Goal: Ask a question: Seek information or help from site administrators or community

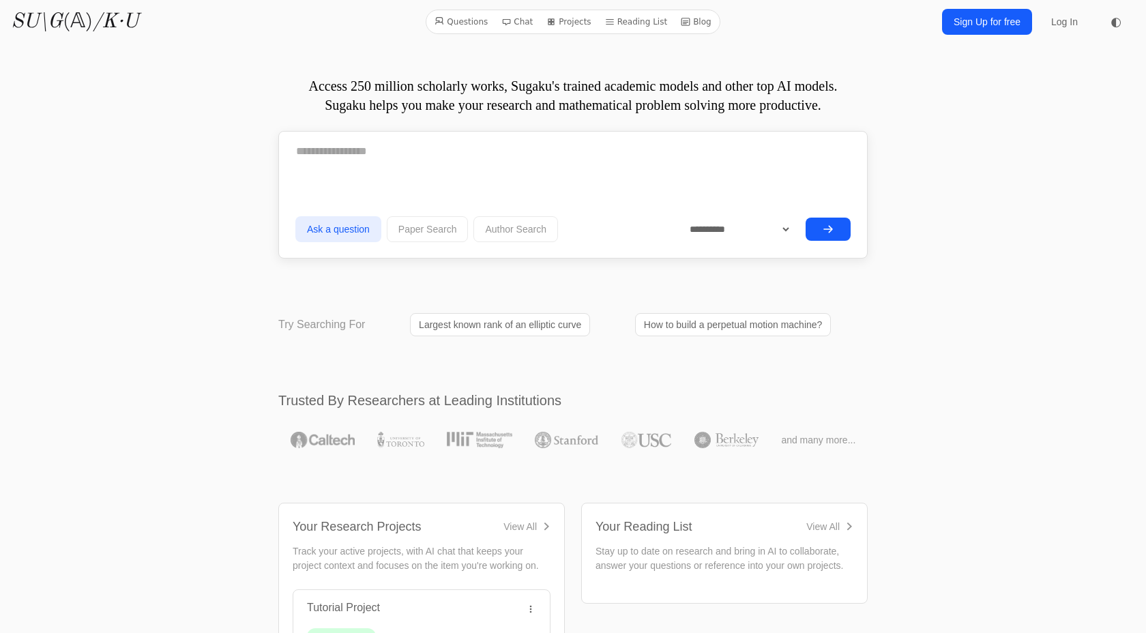
click at [372, 149] on textarea at bounding box center [572, 151] width 555 height 34
drag, startPoint x: 467, startPoint y: 149, endPoint x: 398, endPoint y: 150, distance: 68.9
click at [398, 150] on textarea "**********" at bounding box center [572, 150] width 555 height 33
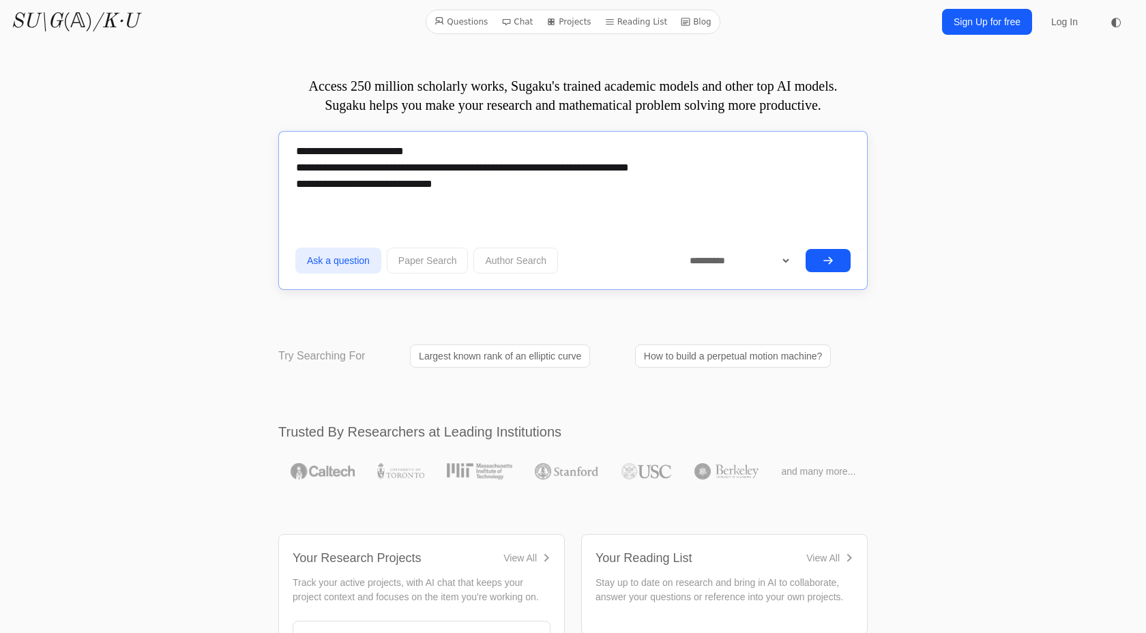
click at [576, 170] on textarea "**********" at bounding box center [572, 166] width 555 height 65
click at [560, 185] on textarea "**********" at bounding box center [572, 166] width 555 height 65
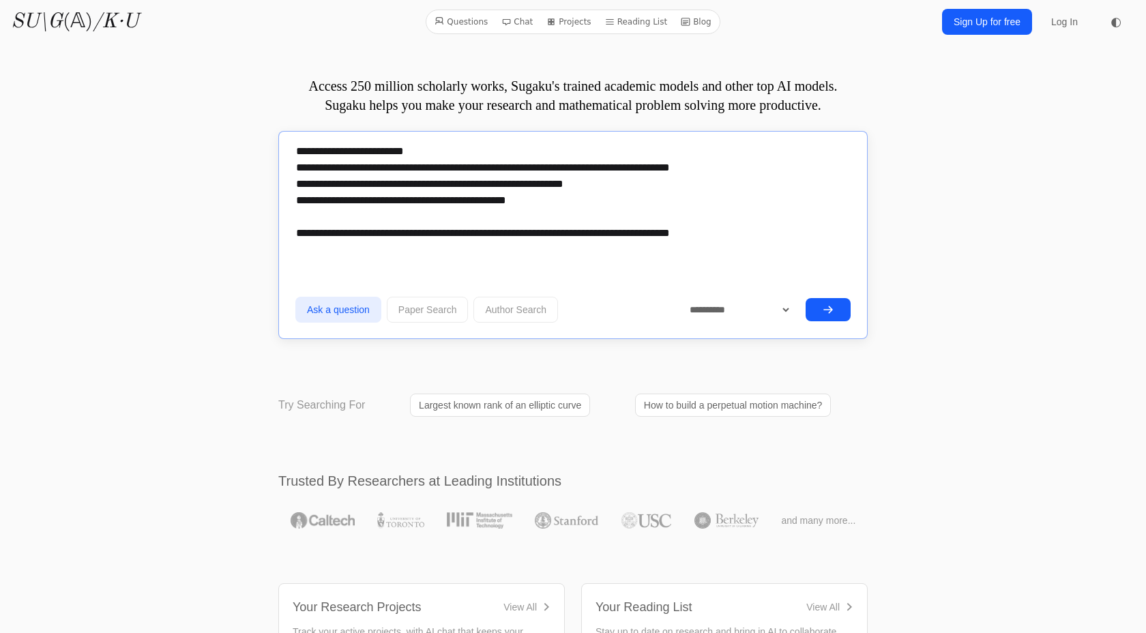
click at [673, 236] on textarea "**********" at bounding box center [572, 191] width 555 height 115
click at [688, 237] on textarea "**********" at bounding box center [572, 191] width 555 height 115
type textarea "**********"
click at [748, 308] on select "**********" at bounding box center [735, 309] width 115 height 25
click at [832, 309] on icon "submit" at bounding box center [828, 309] width 11 height 11
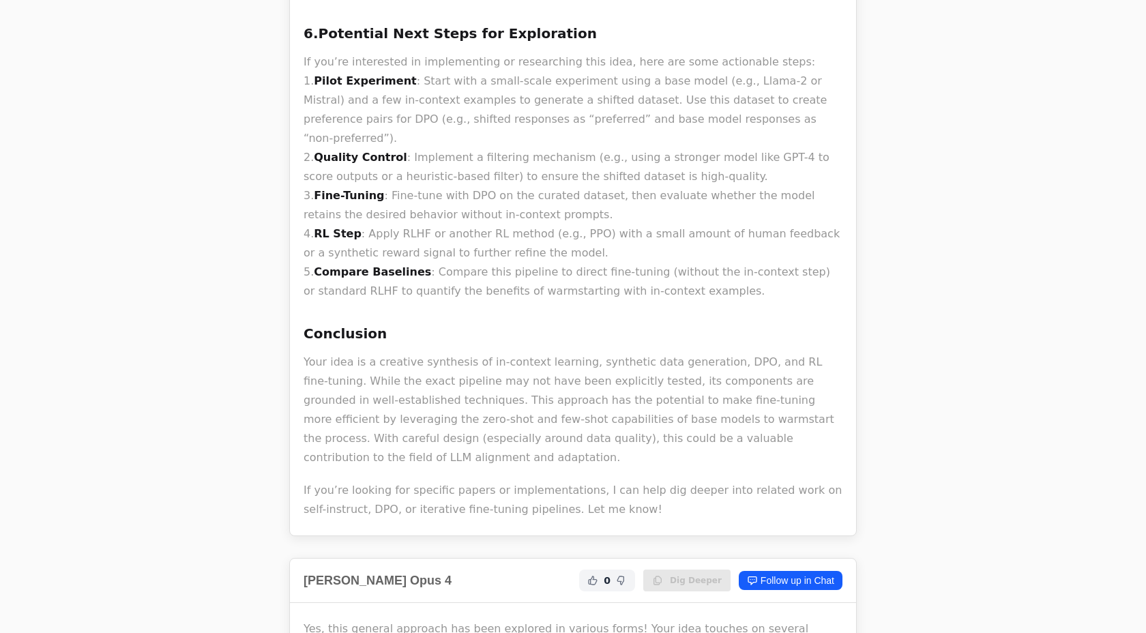
scroll to position [11726, 0]
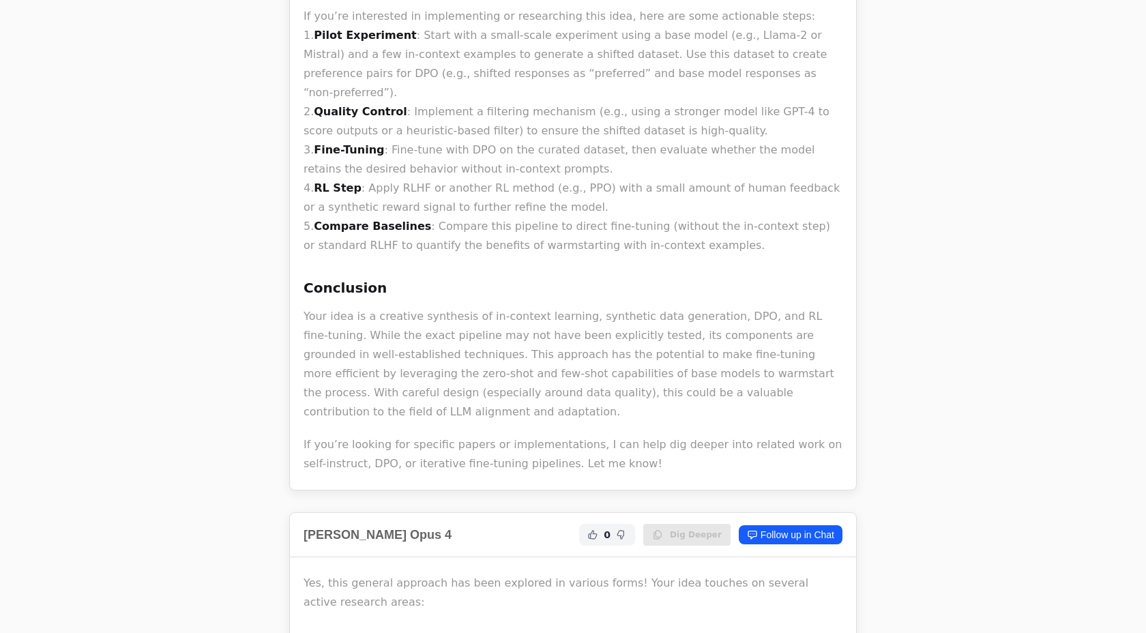
drag, startPoint x: 493, startPoint y: 190, endPoint x: 607, endPoint y: 188, distance: 113.3
drag, startPoint x: 609, startPoint y: 190, endPoint x: 490, endPoint y: 190, distance: 119.4
drag, startPoint x: 492, startPoint y: 187, endPoint x: 595, endPoint y: 187, distance: 103.0
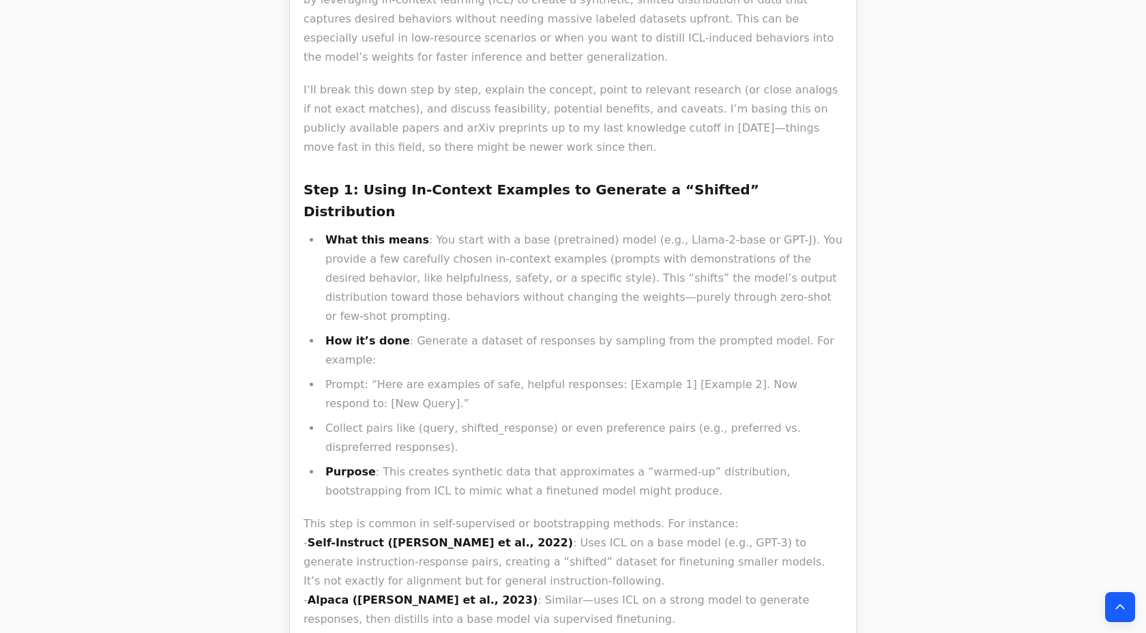
scroll to position [10394, 0]
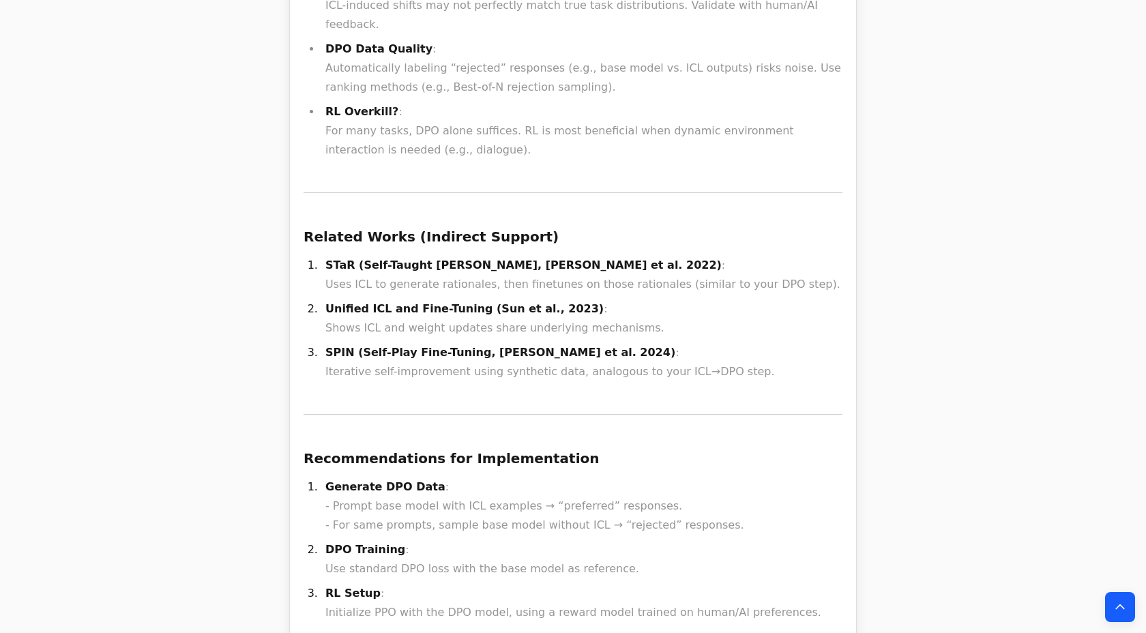
scroll to position [3784, 0]
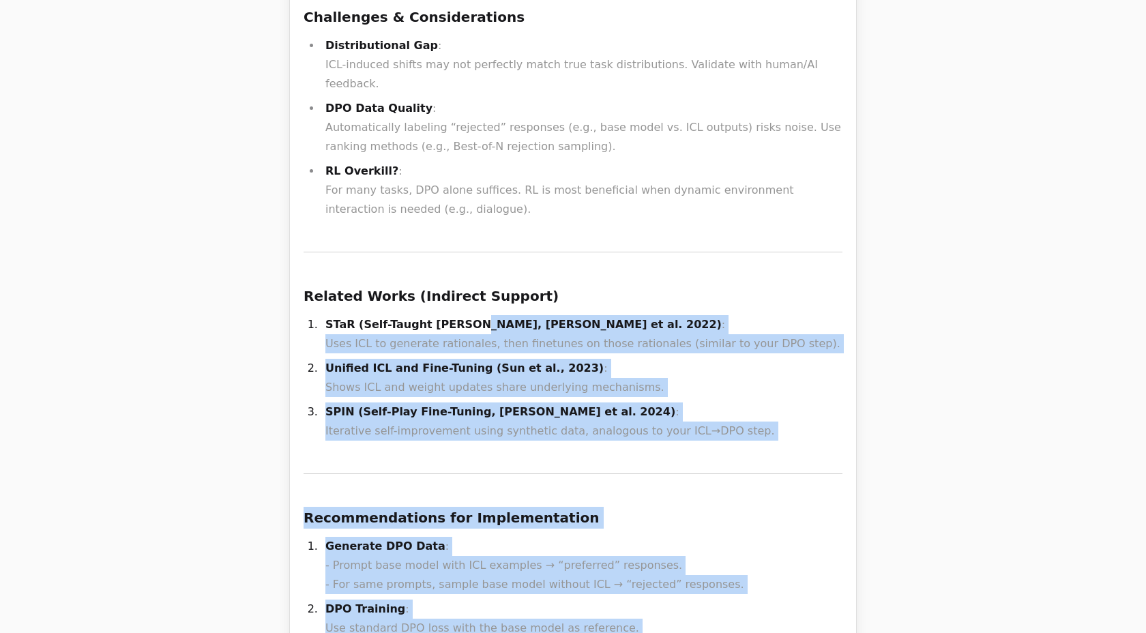
drag, startPoint x: 361, startPoint y: 74, endPoint x: 466, endPoint y: 79, distance: 105.2
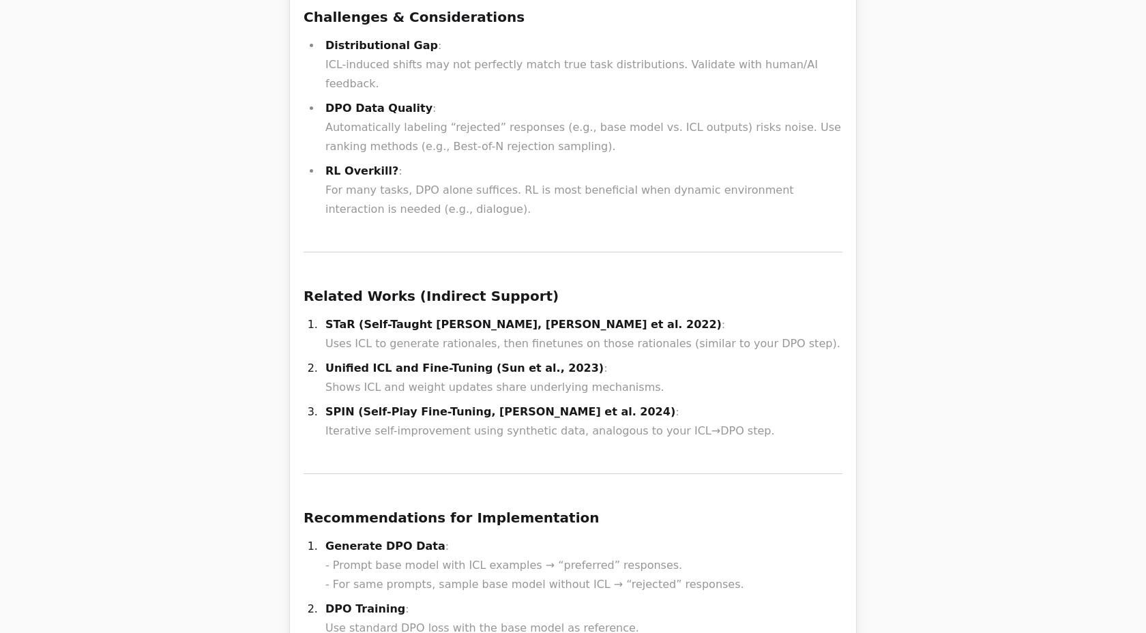
click at [443, 318] on strong "STaR (Self-Taught Reasoner, Zelikman et al. 2022)" at bounding box center [523, 324] width 396 height 13
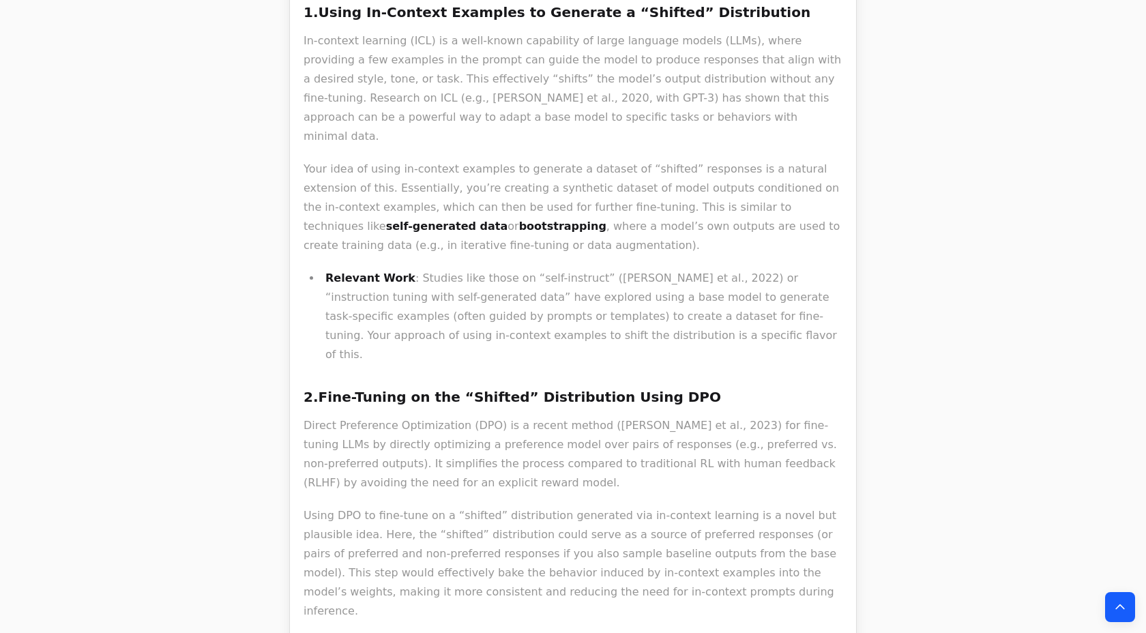
scroll to position [4843, 0]
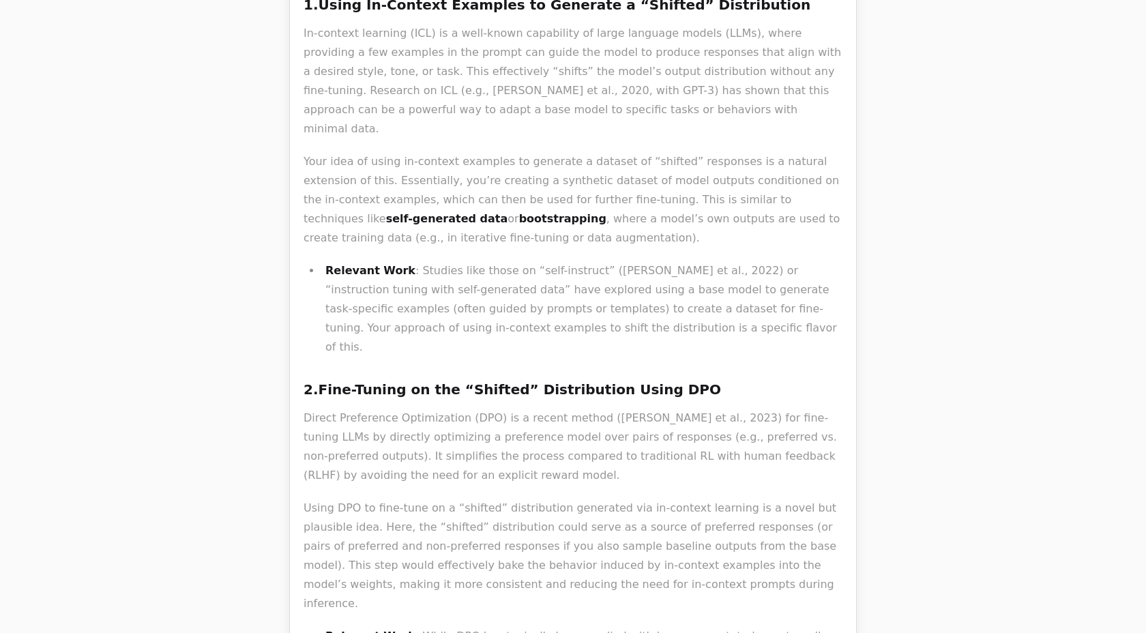
click at [499, 499] on p "Using DPO to fine-tune on a “shifted” distribution generated via in-context lea…" at bounding box center [573, 556] width 539 height 115
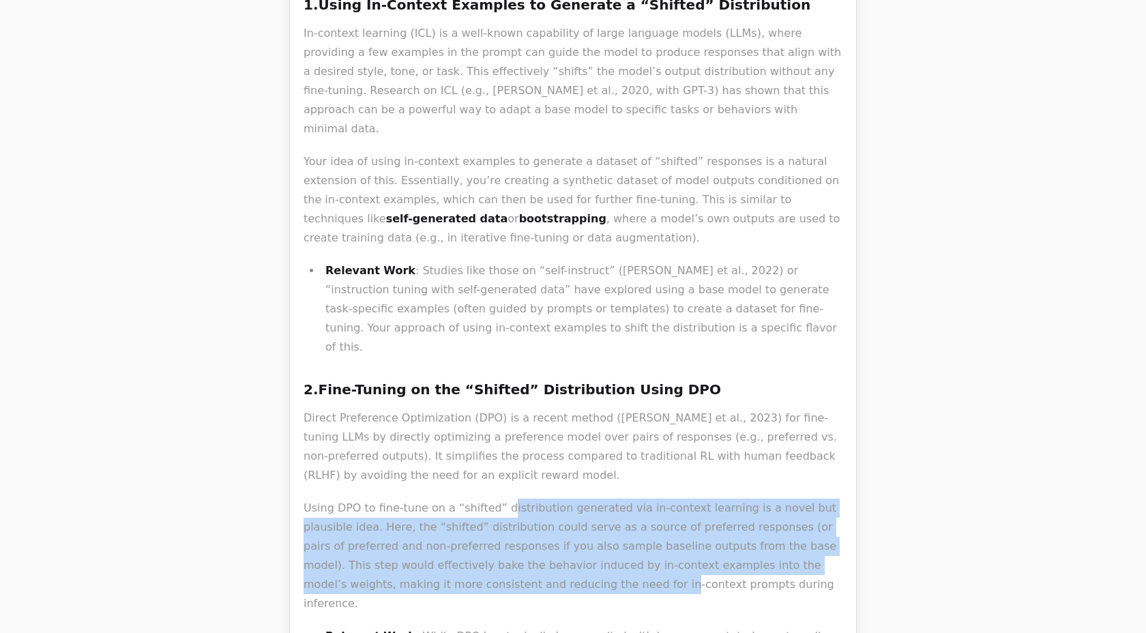
click at [494, 499] on p "Using DPO to fine-tune on a “shifted” distribution generated via in-context lea…" at bounding box center [573, 556] width 539 height 115
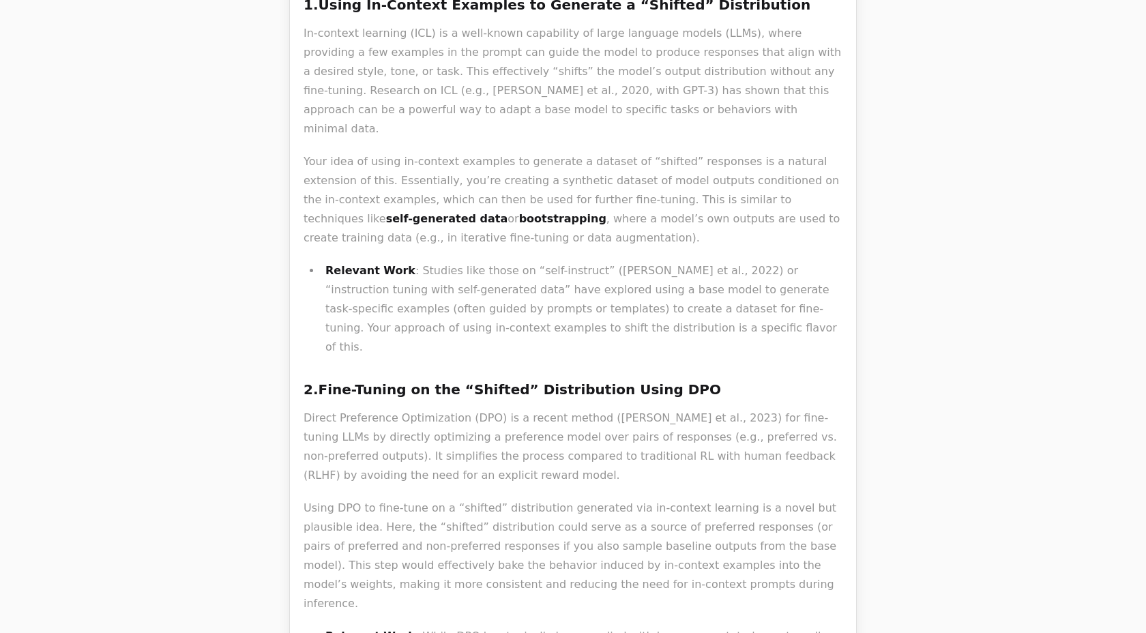
click at [506, 499] on p "Using DPO to fine-tune on a “shifted” distribution generated via in-context lea…" at bounding box center [573, 556] width 539 height 115
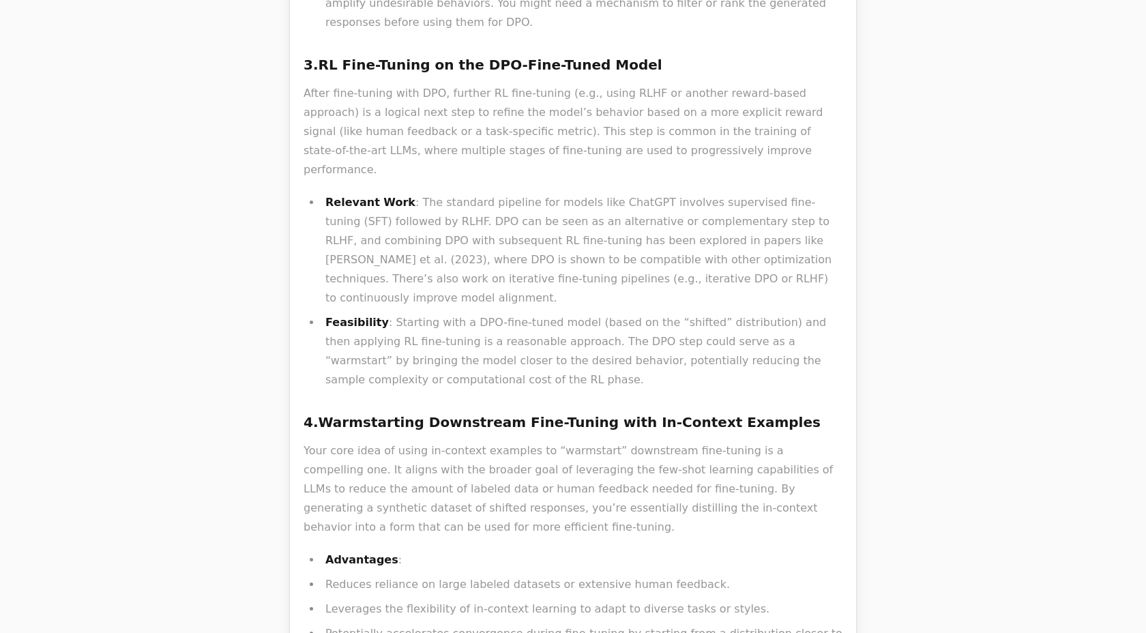
scroll to position [6842, 0]
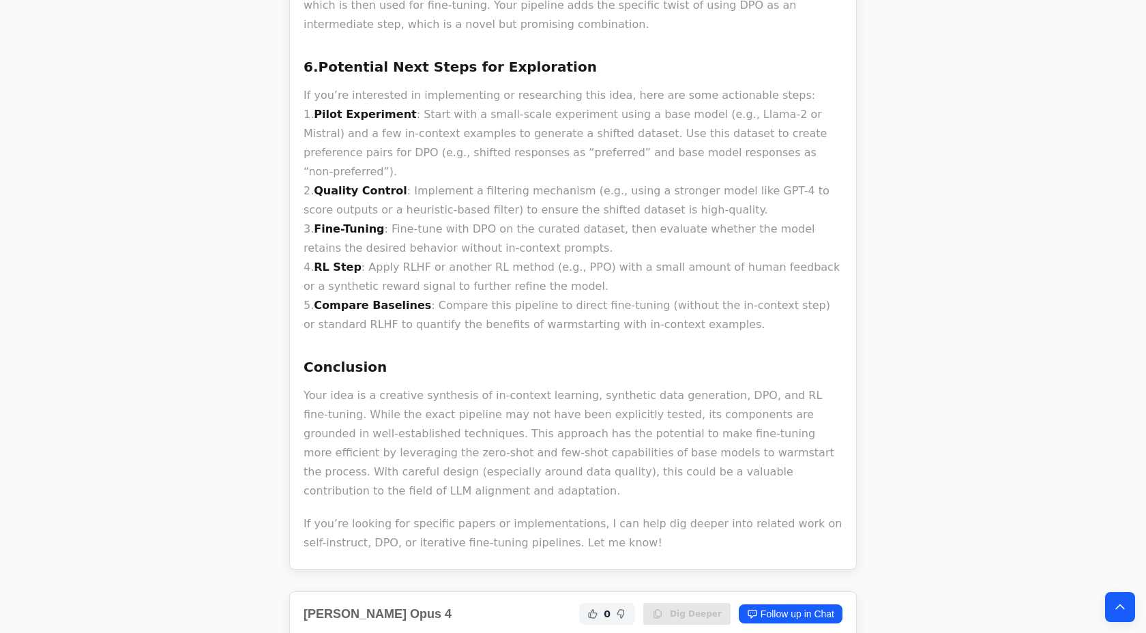
scroll to position [7864, 0]
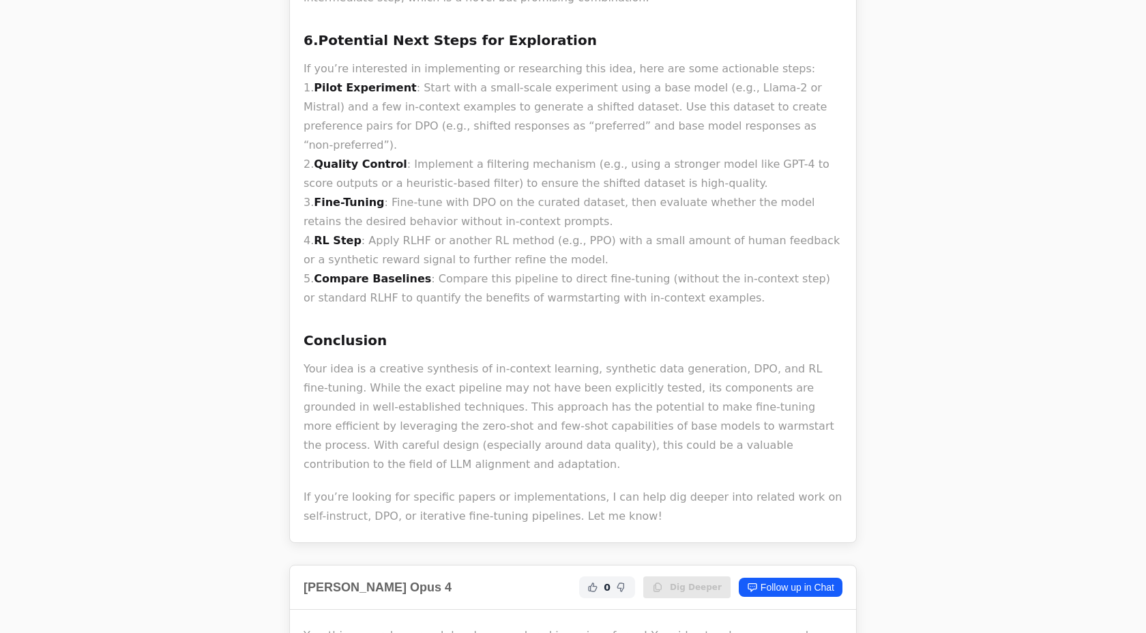
drag, startPoint x: 443, startPoint y: 154, endPoint x: 441, endPoint y: 188, distance: 34.1
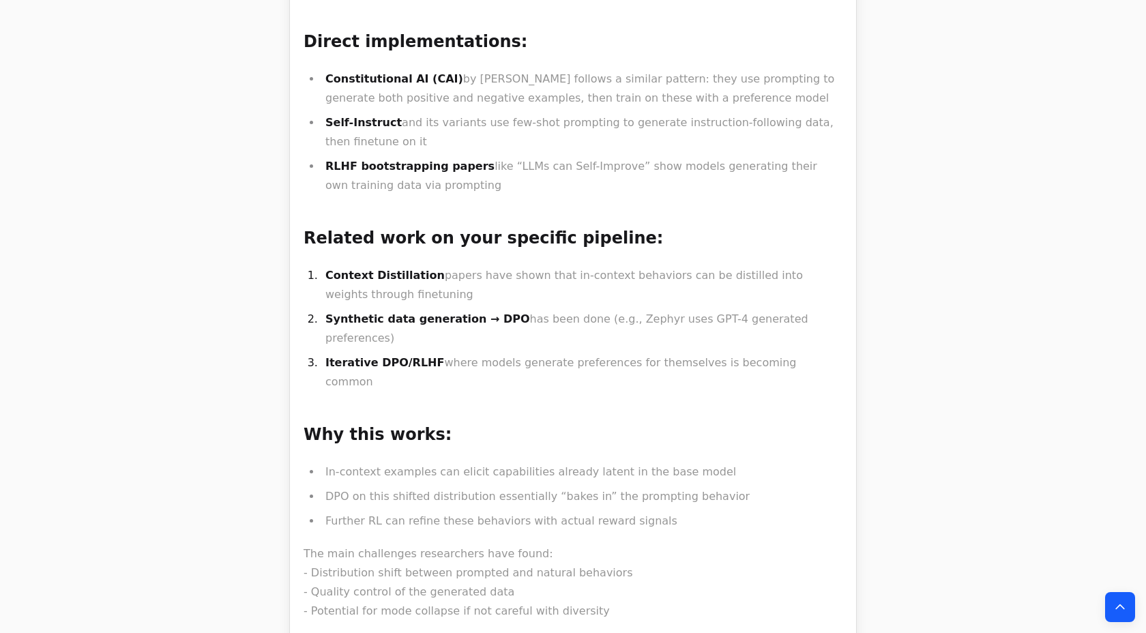
scroll to position [8421, 0]
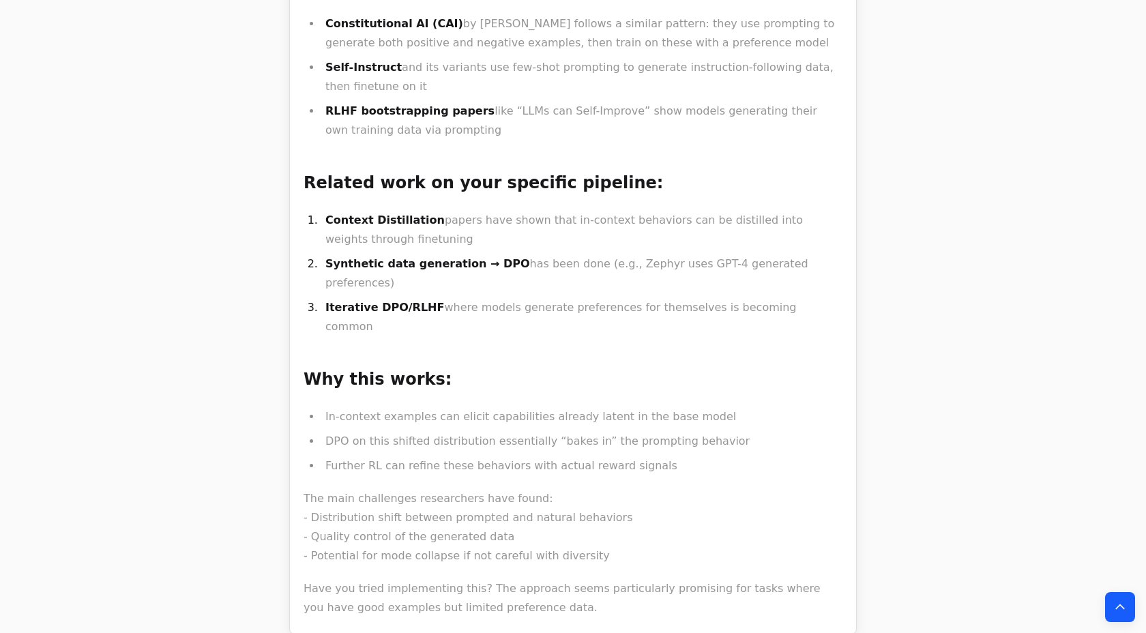
drag, startPoint x: 454, startPoint y: 116, endPoint x: 449, endPoint y: 165, distance: 49.4
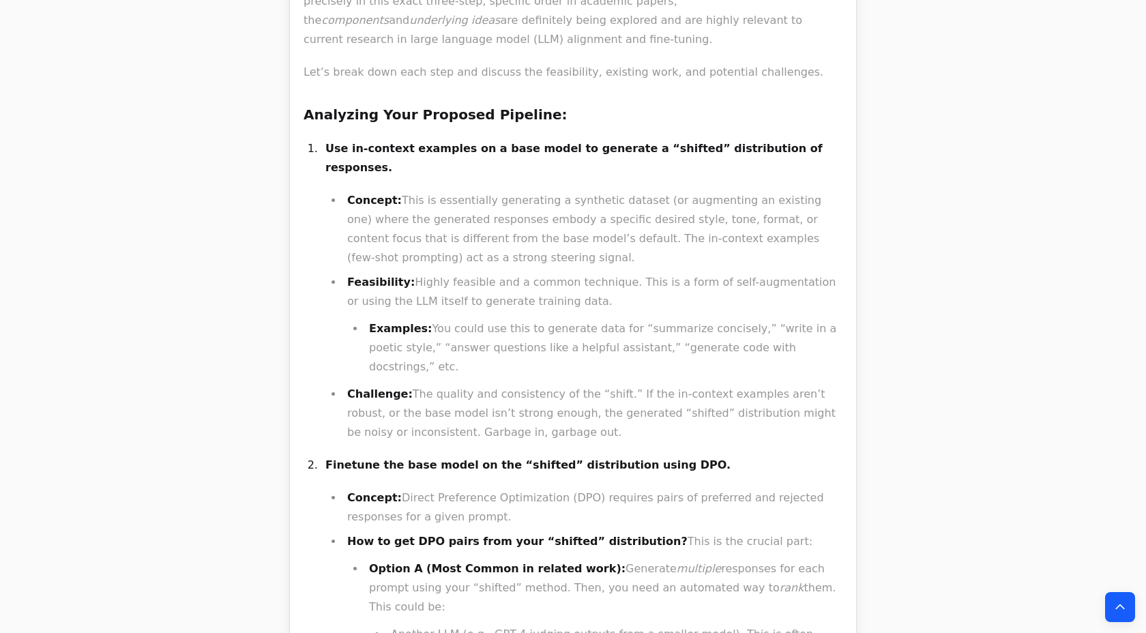
scroll to position [9177, 0]
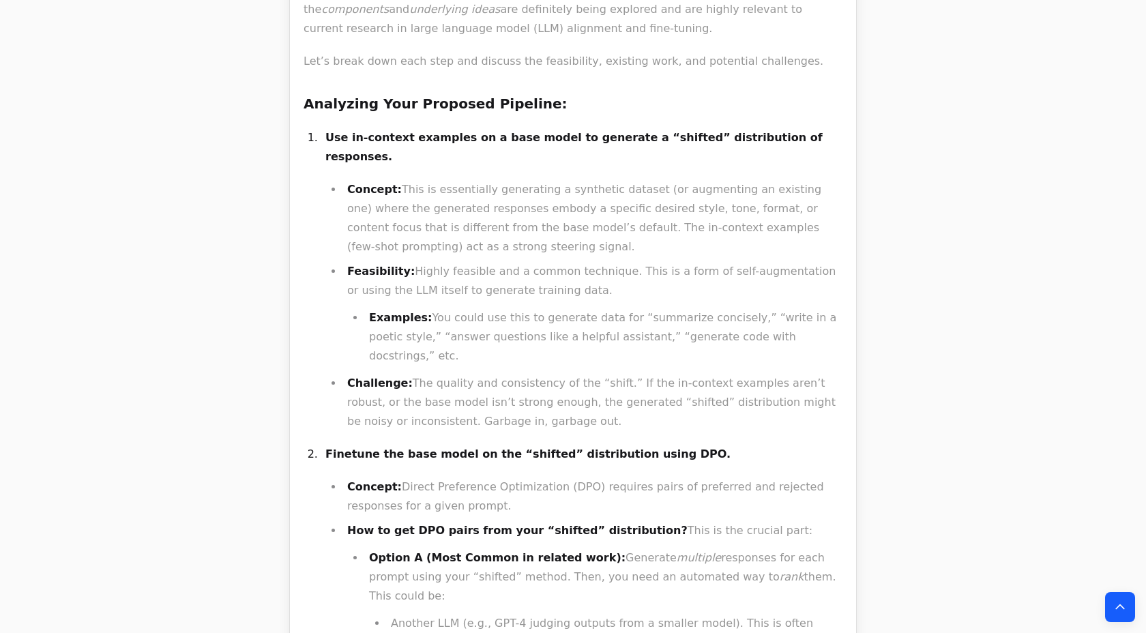
drag, startPoint x: 482, startPoint y: 130, endPoint x: 480, endPoint y: 166, distance: 36.2
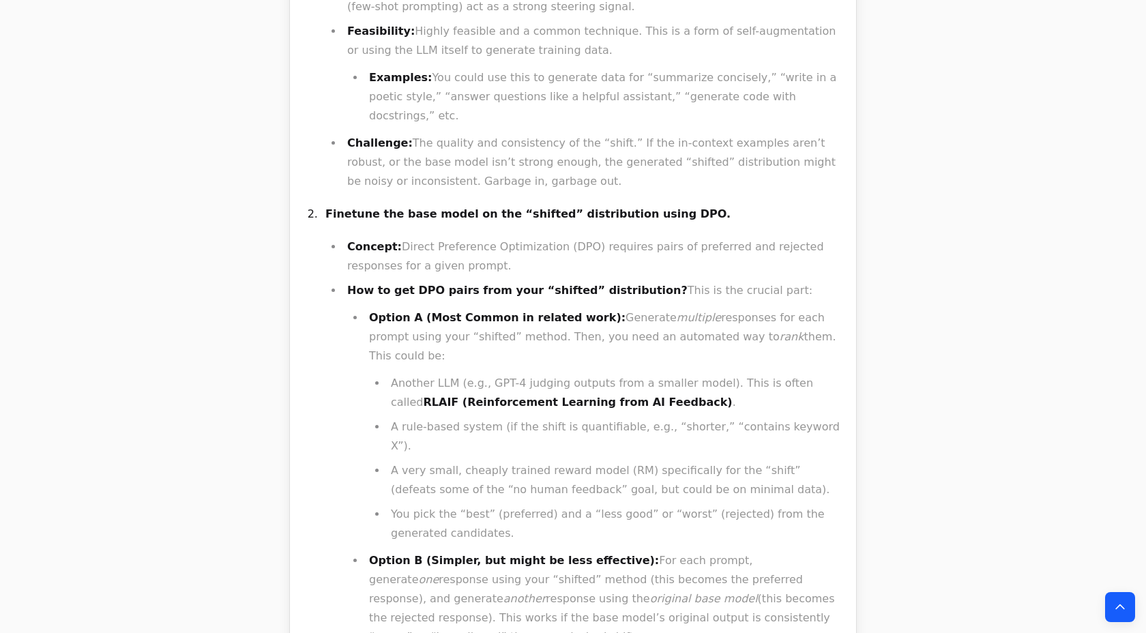
scroll to position [9457, 0]
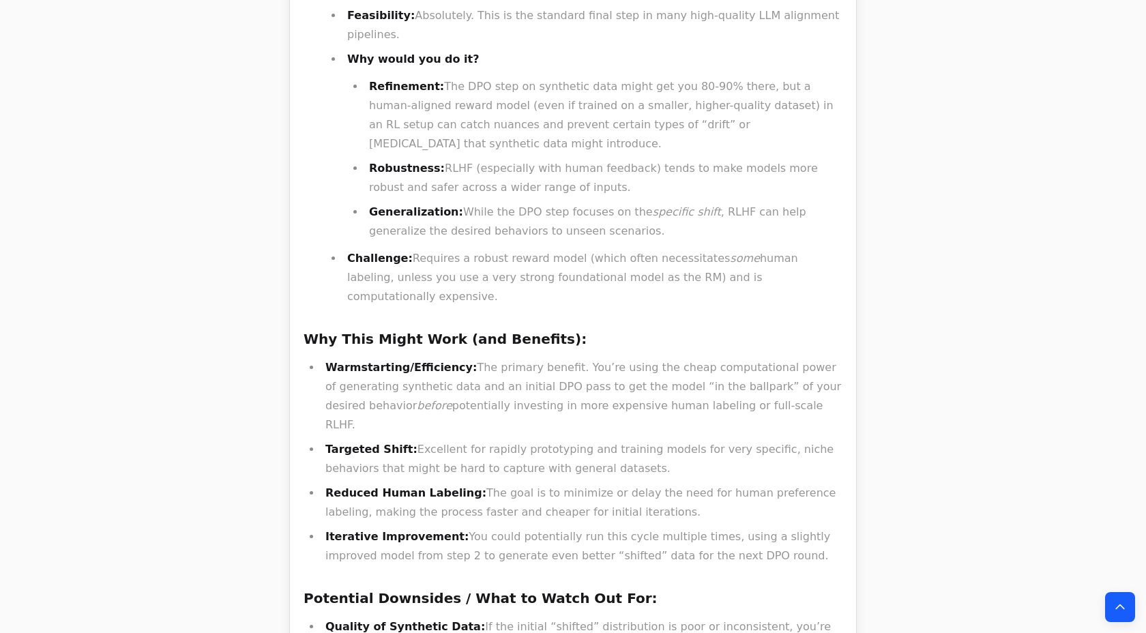
scroll to position [10460, 0]
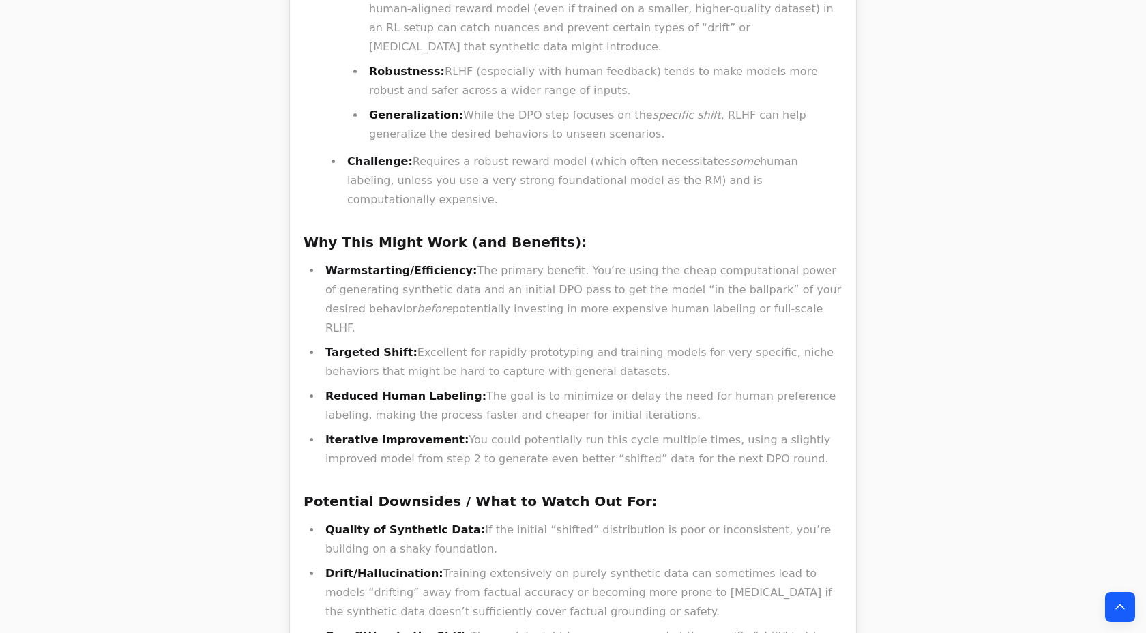
drag, startPoint x: 466, startPoint y: 259, endPoint x: 465, endPoint y: 308, distance: 49.1
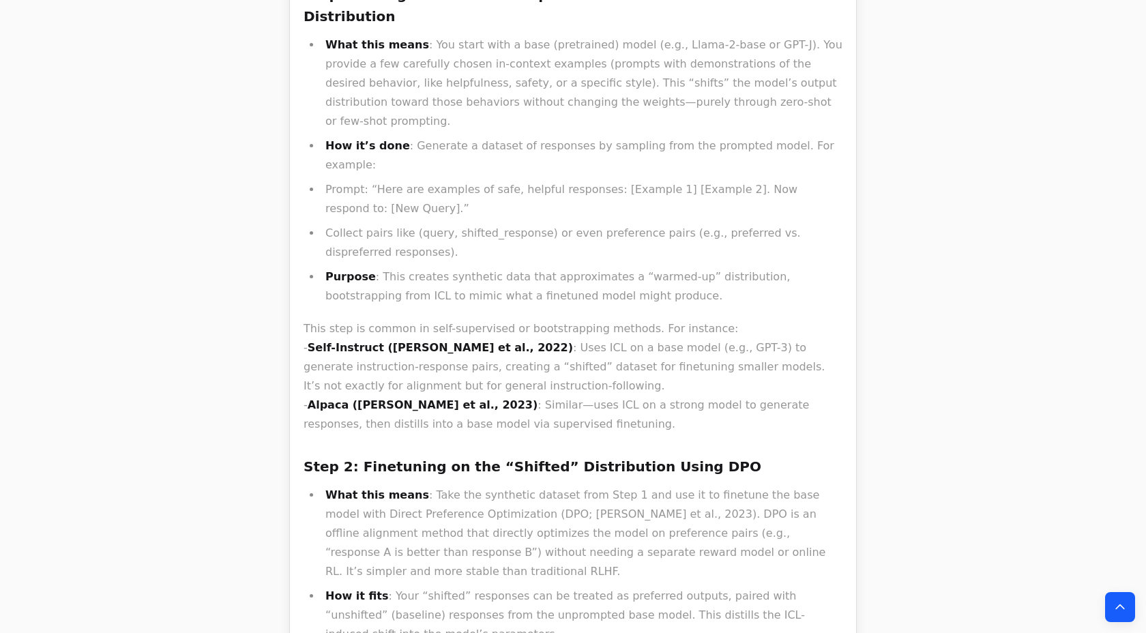
scroll to position [12083, 0]
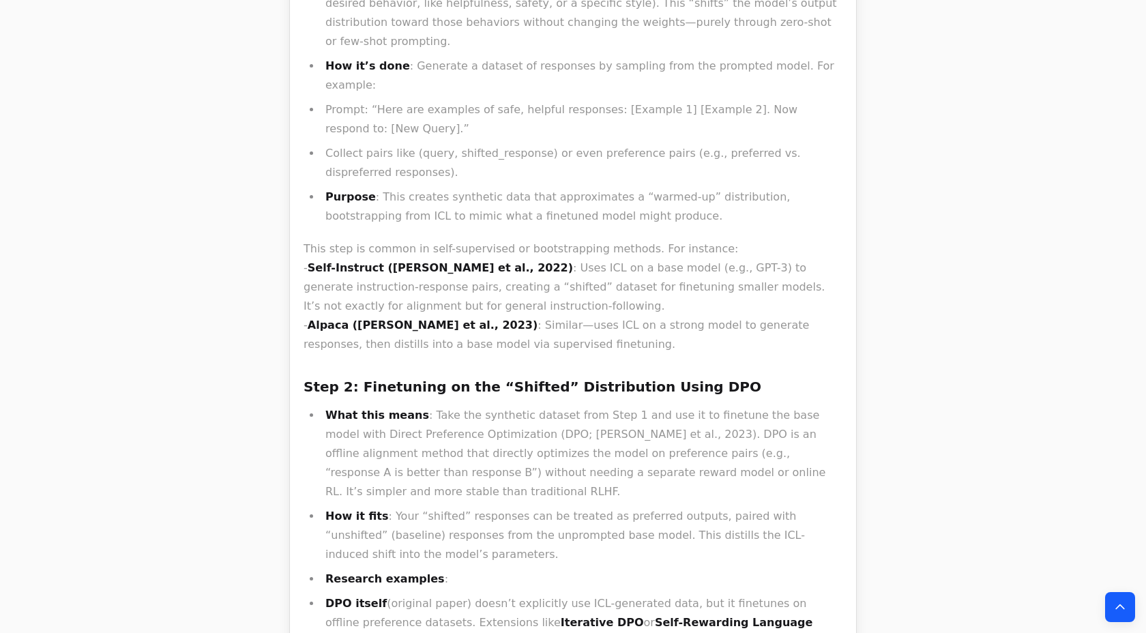
drag, startPoint x: 607, startPoint y: 174, endPoint x: 767, endPoint y: 169, distance: 160.4
drag, startPoint x: 607, startPoint y: 174, endPoint x: 766, endPoint y: 176, distance: 159.7
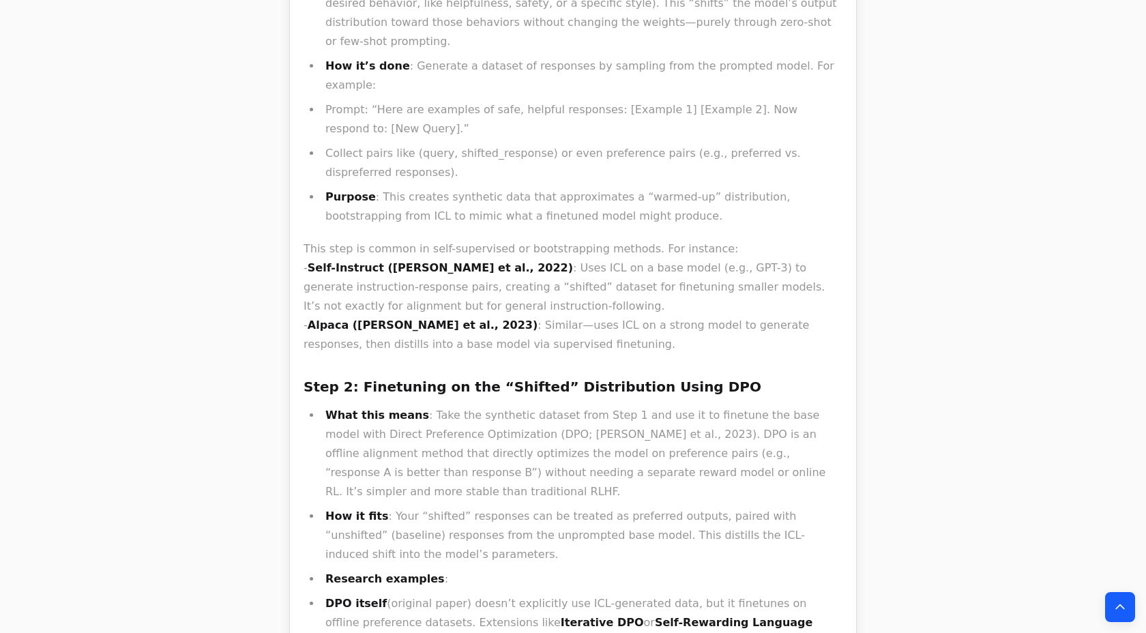
copy strong "Warm-Starting RLHF with DPO"
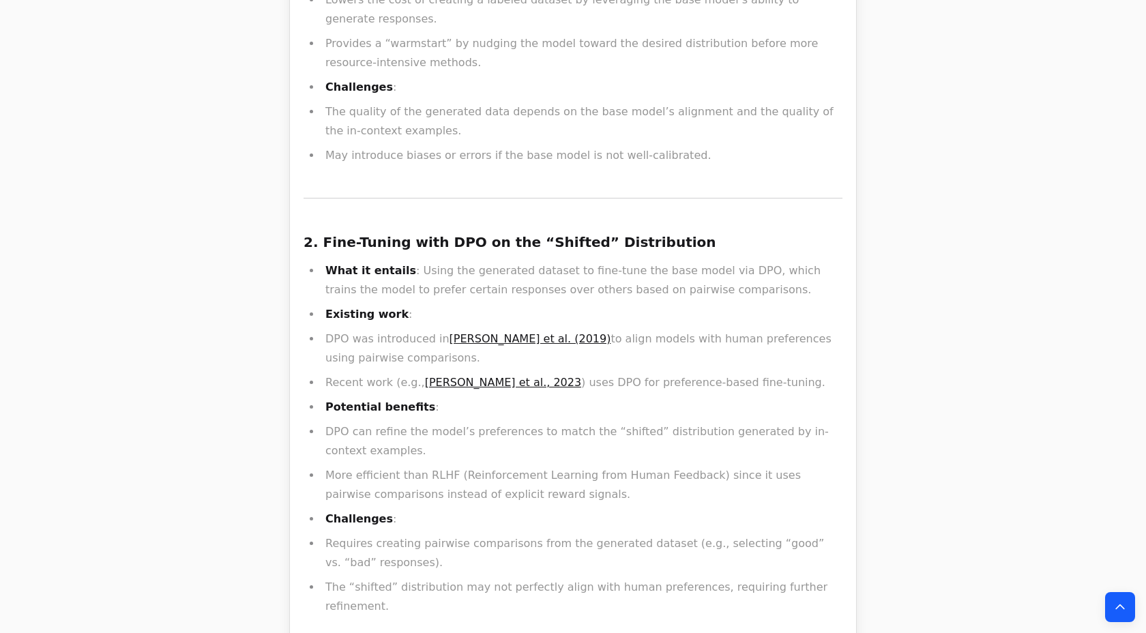
scroll to position [15759, 0]
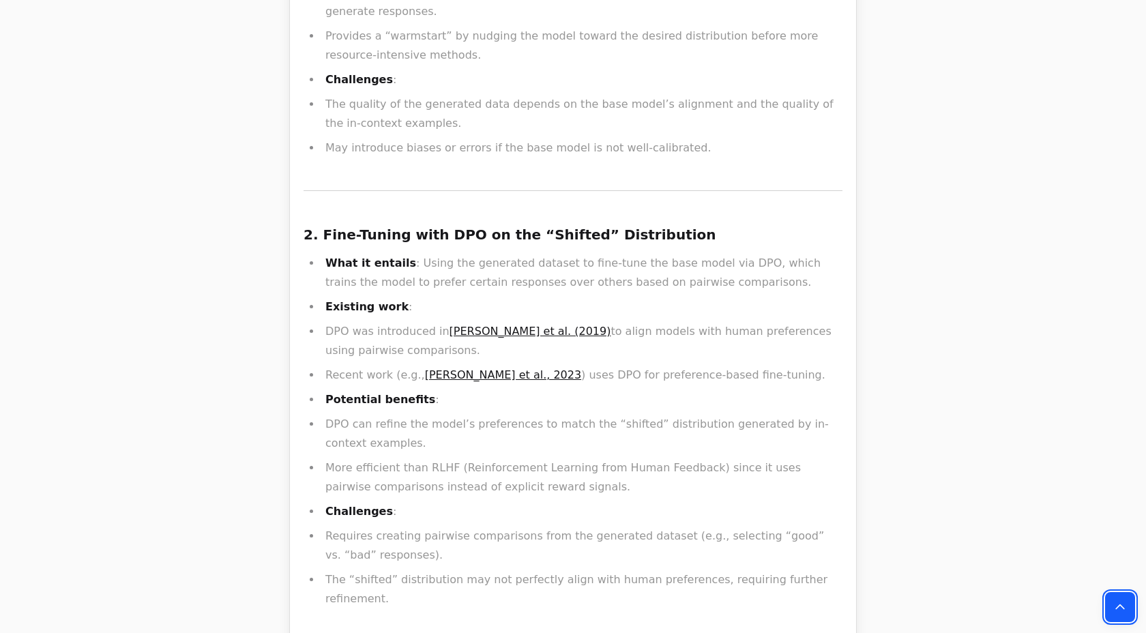
click at [1125, 606] on icon "Back to top" at bounding box center [1120, 607] width 14 height 14
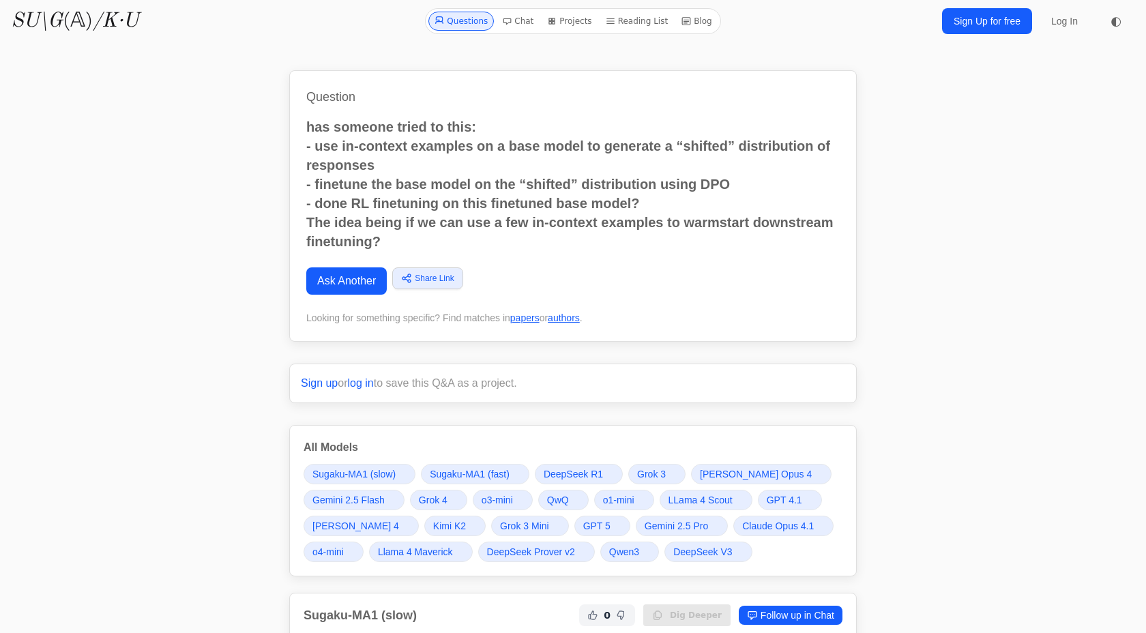
scroll to position [0, 0]
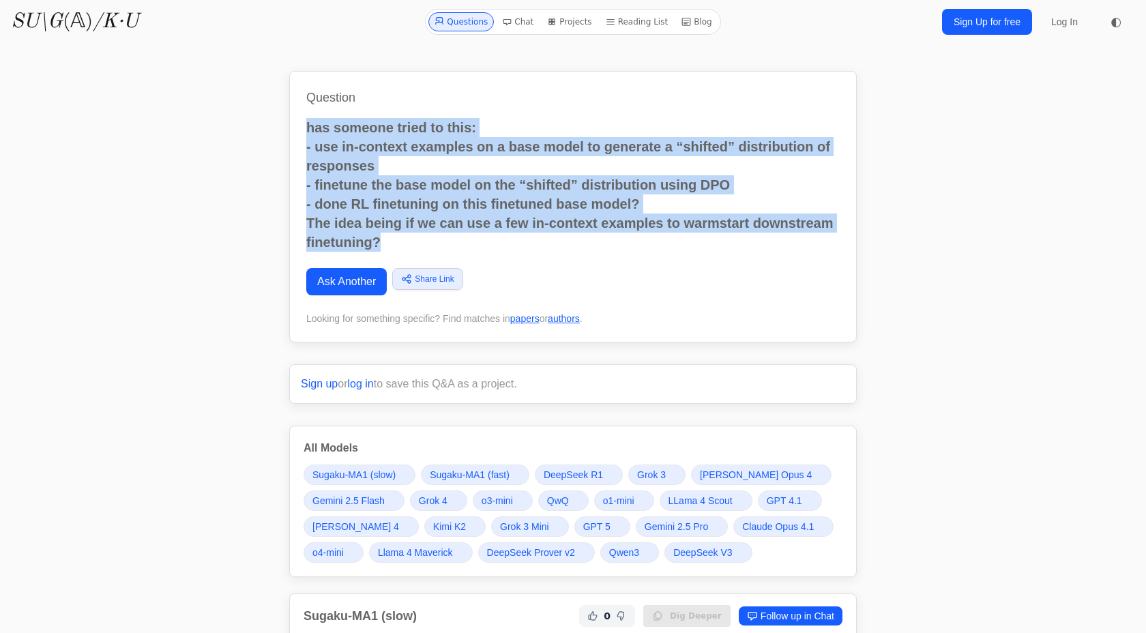
drag, startPoint x: 388, startPoint y: 243, endPoint x: 304, endPoint y: 132, distance: 138.9
click at [304, 132] on div "Question has someone tried to this: - use in-context examples on a base model t…" at bounding box center [573, 207] width 568 height 272
copy h2 "has someone tried to this: - use in-context examples on a base model to generat…"
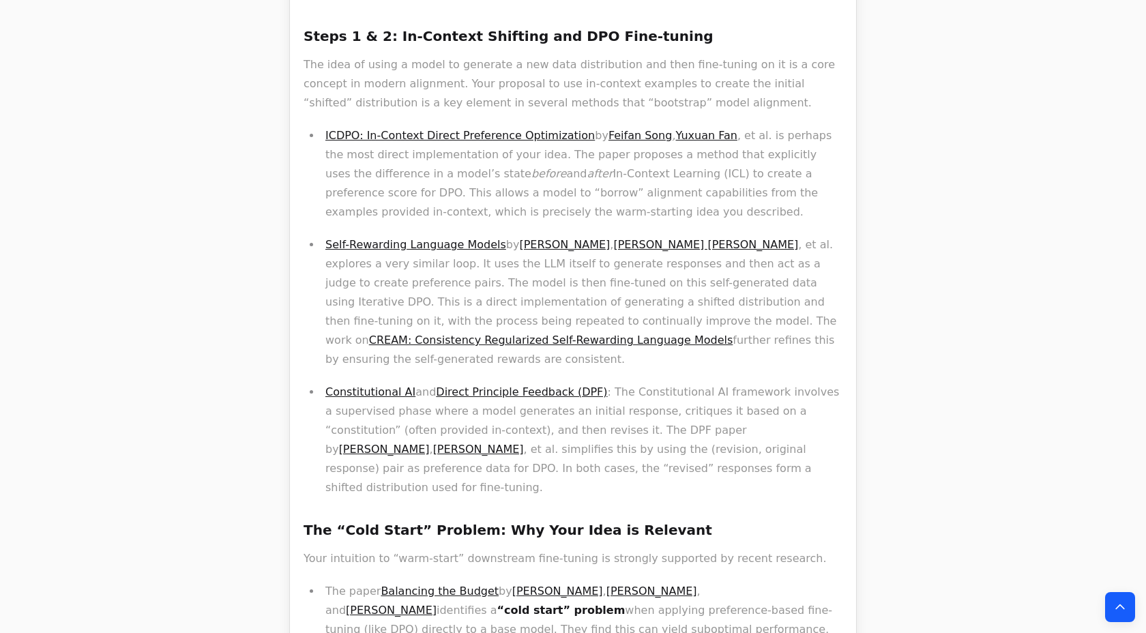
scroll to position [736, 0]
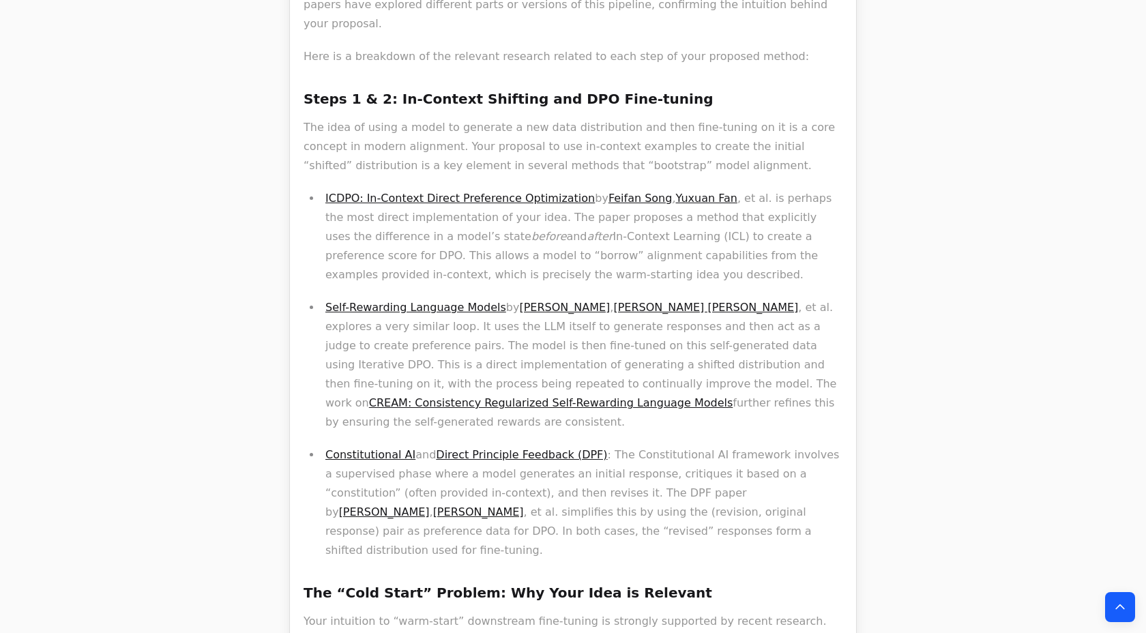
click at [424, 301] on link "Self-Rewarding Language Models" at bounding box center [415, 307] width 181 height 13
click at [433, 192] on link "ICDPO: In-Context Direct Preference Optimization" at bounding box center [459, 198] width 269 height 13
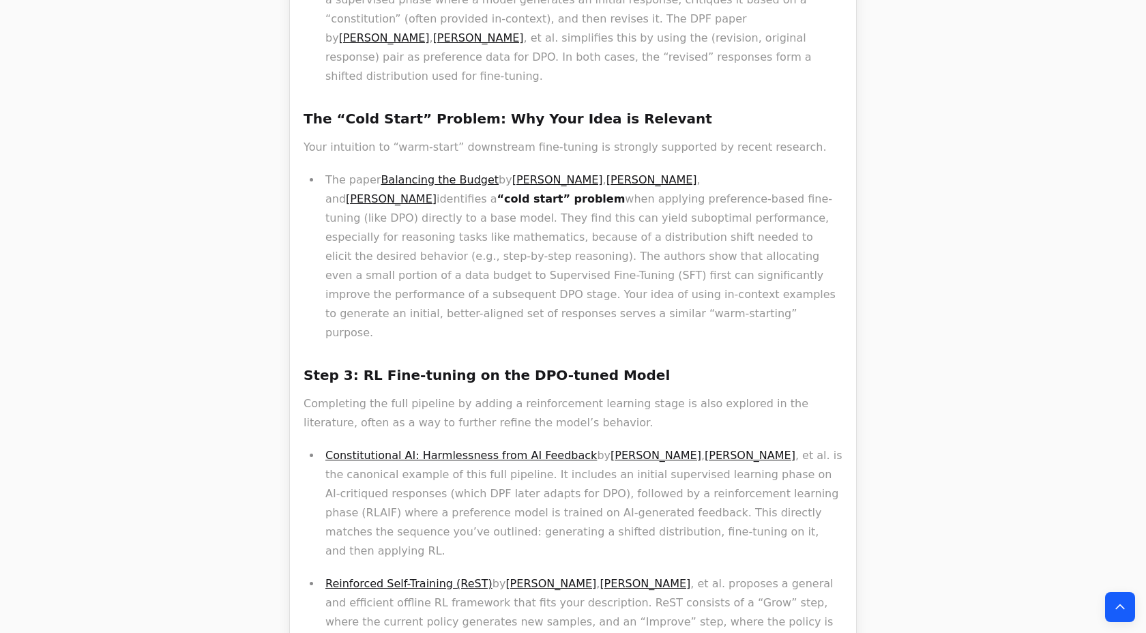
scroll to position [1367, 0]
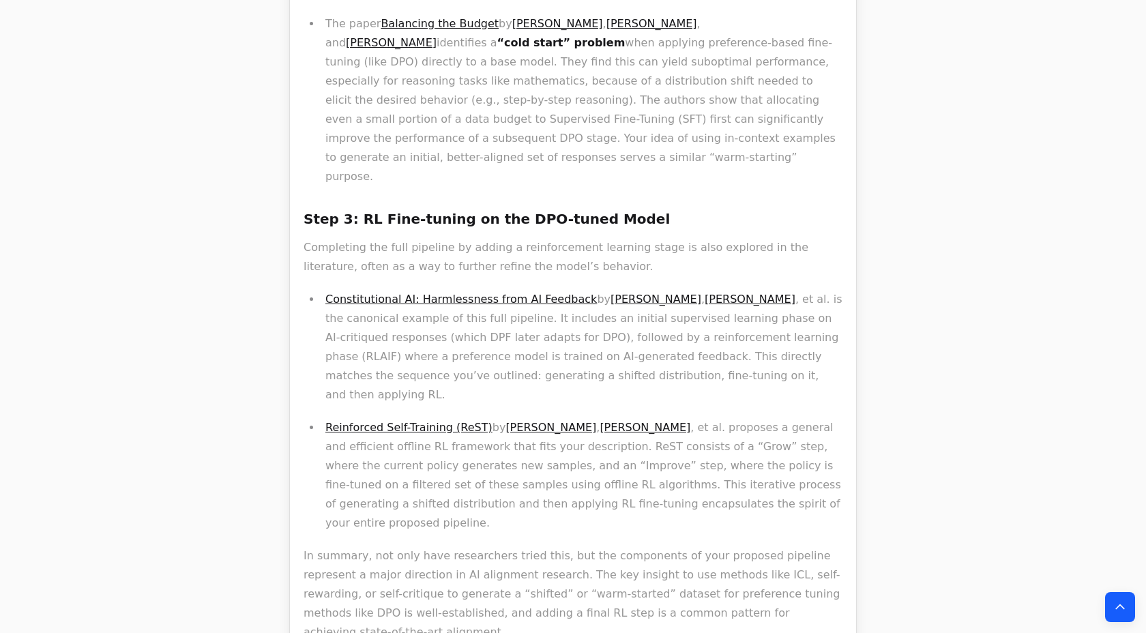
click at [454, 421] on link "Reinforced Self-Training (ReST)" at bounding box center [408, 427] width 167 height 13
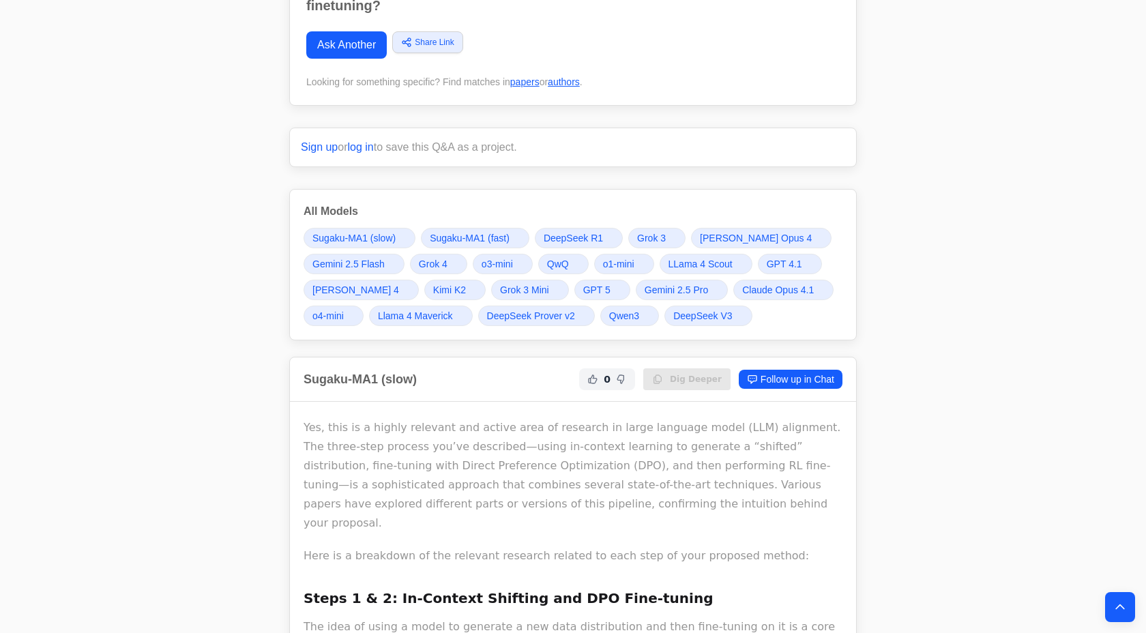
scroll to position [0, 0]
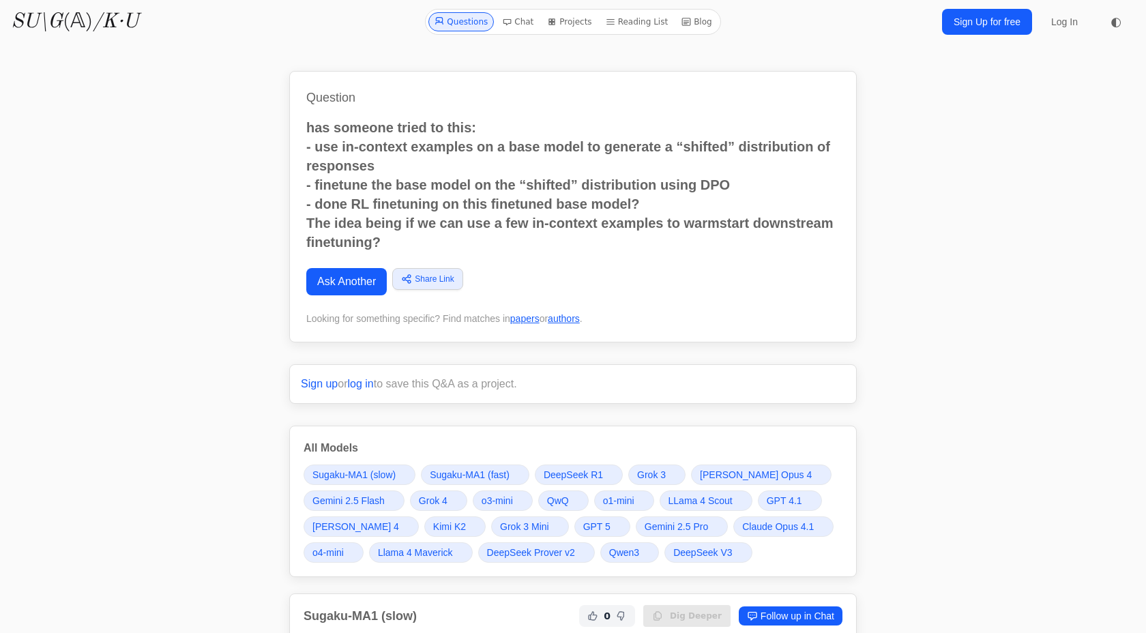
click at [351, 286] on link "Ask Another" at bounding box center [346, 281] width 81 height 27
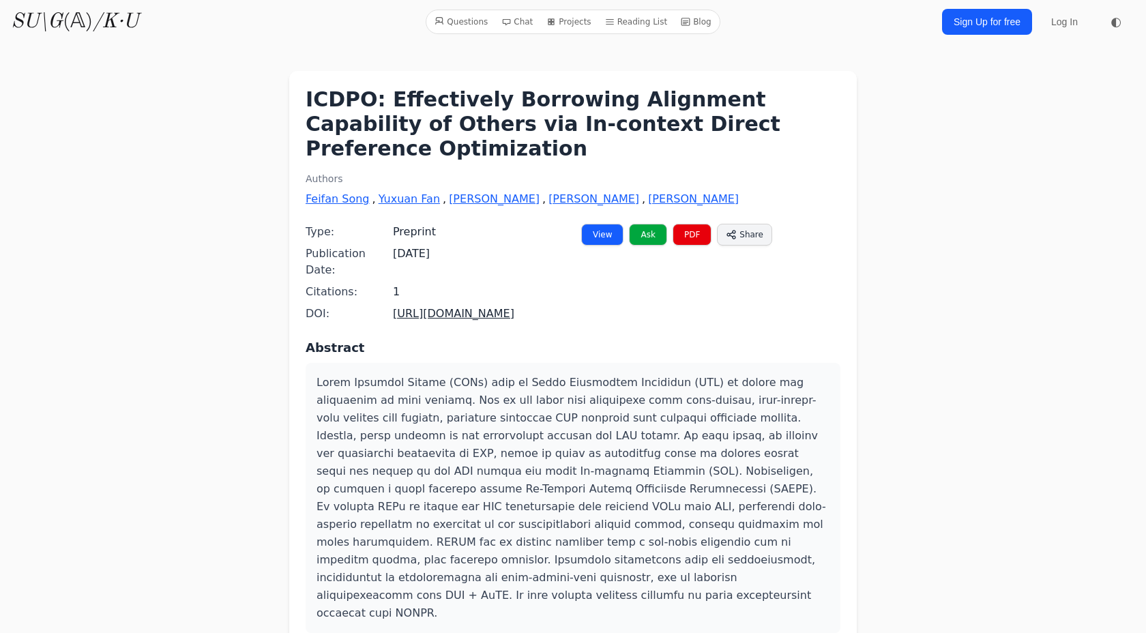
click at [564, 105] on h1 "ICDPO: Effectively Borrowing Alignment Capability of Others via In-context Dire…" at bounding box center [573, 124] width 535 height 74
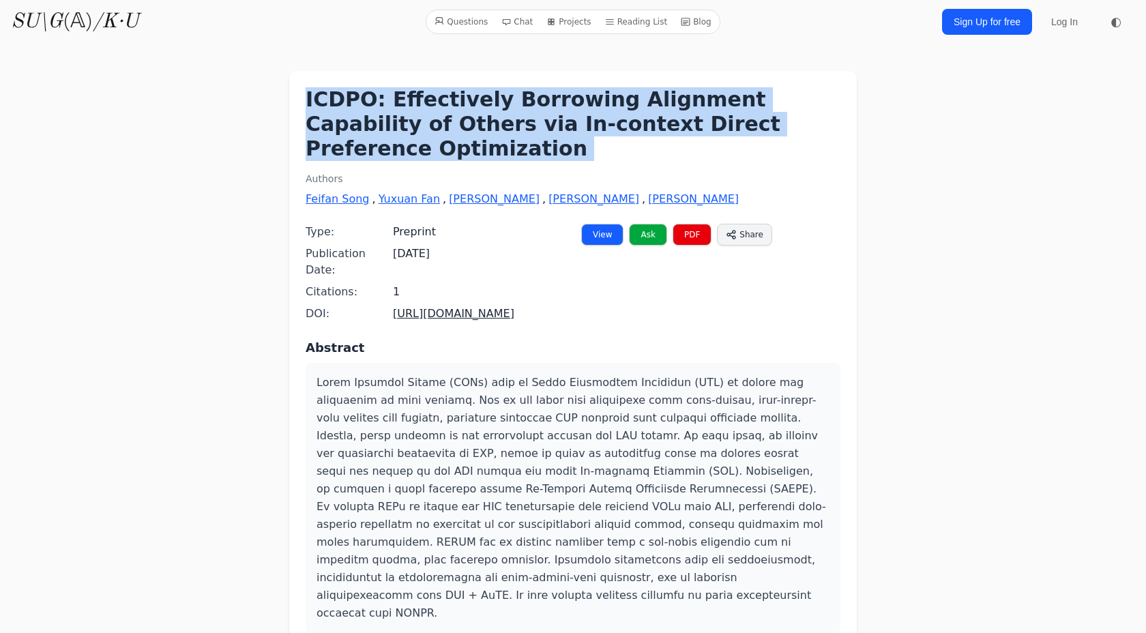
click at [564, 105] on h1 "ICDPO: Effectively Borrowing Alignment Capability of Others via In-context Dire…" at bounding box center [573, 124] width 535 height 74
copy div "ICDPO: Effectively Borrowing Alignment Capability of Others via In-context Dire…"
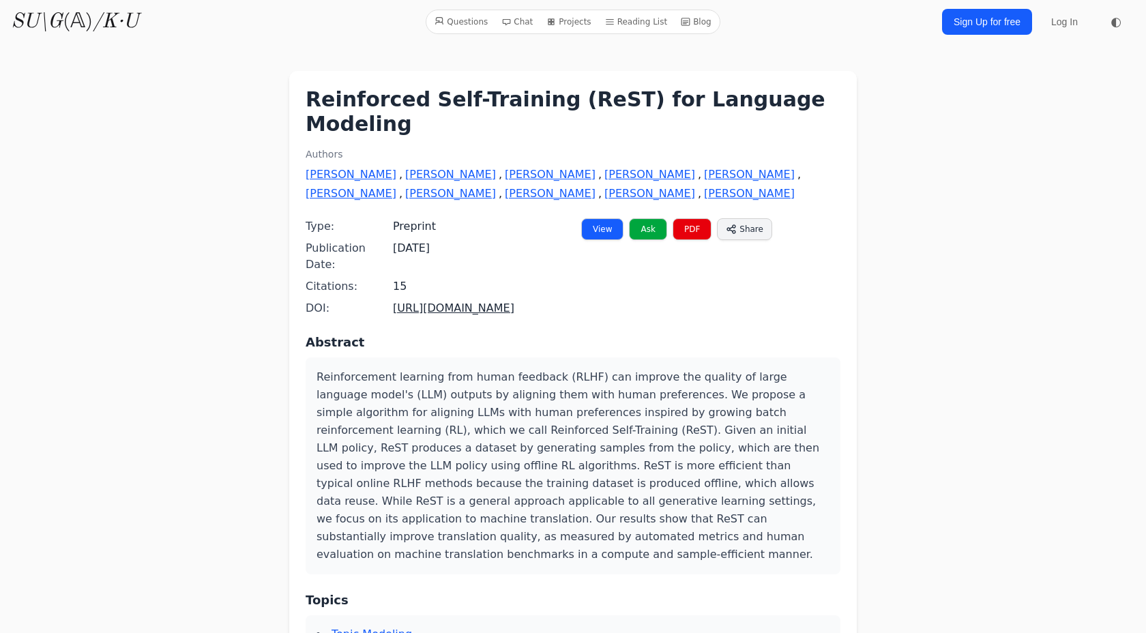
click at [607, 218] on link "View" at bounding box center [602, 229] width 42 height 22
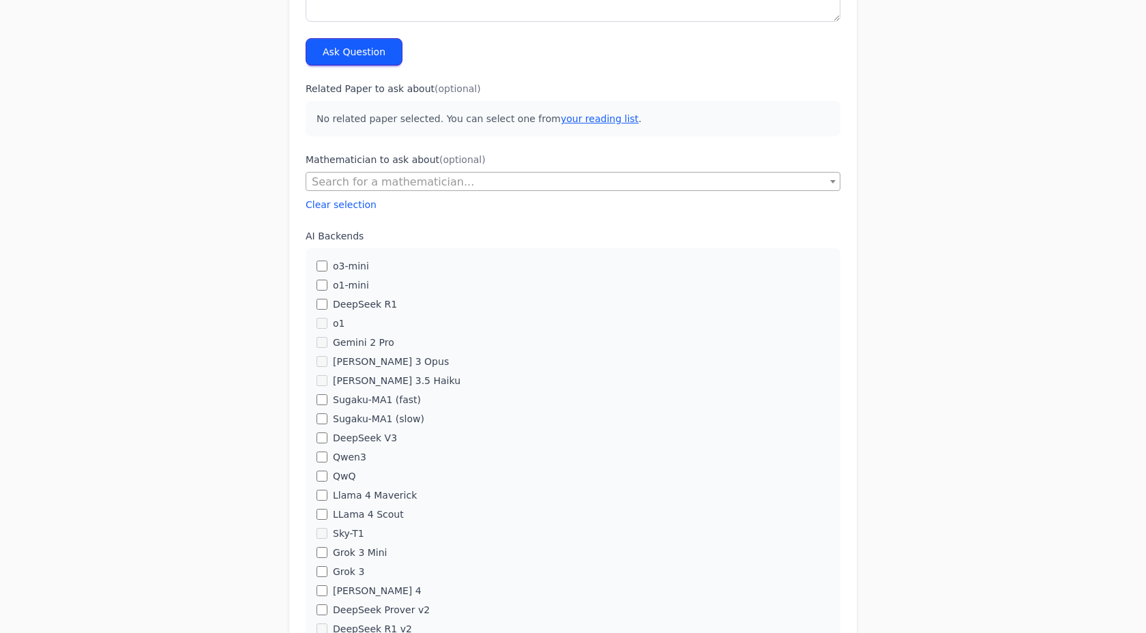
scroll to position [228, 0]
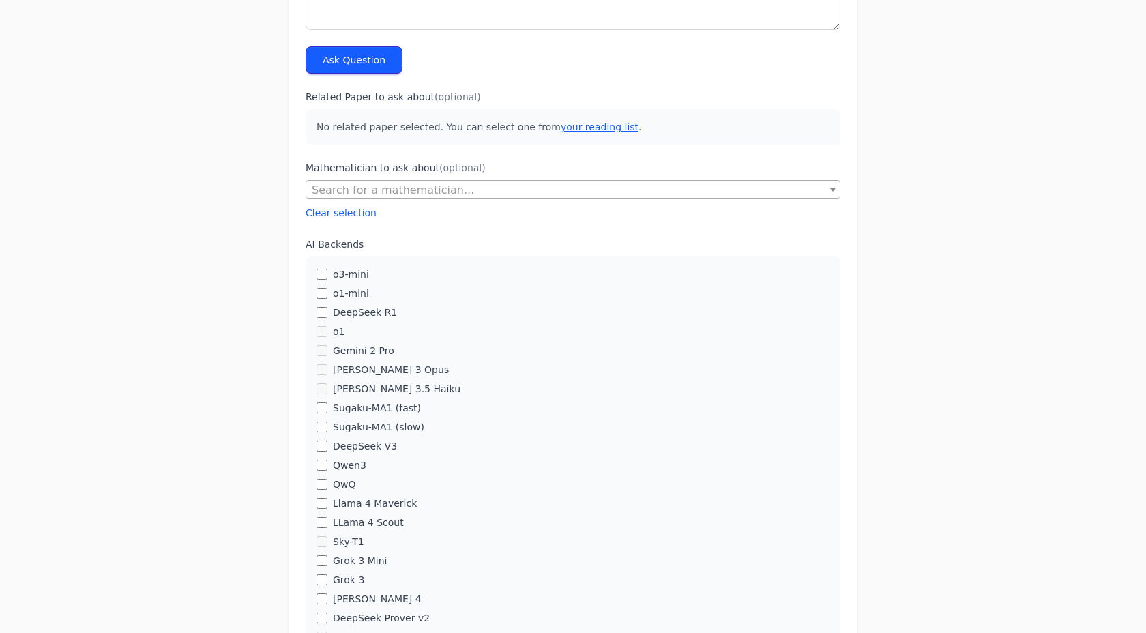
click at [357, 214] on button "Clear selection" at bounding box center [341, 213] width 71 height 14
select select
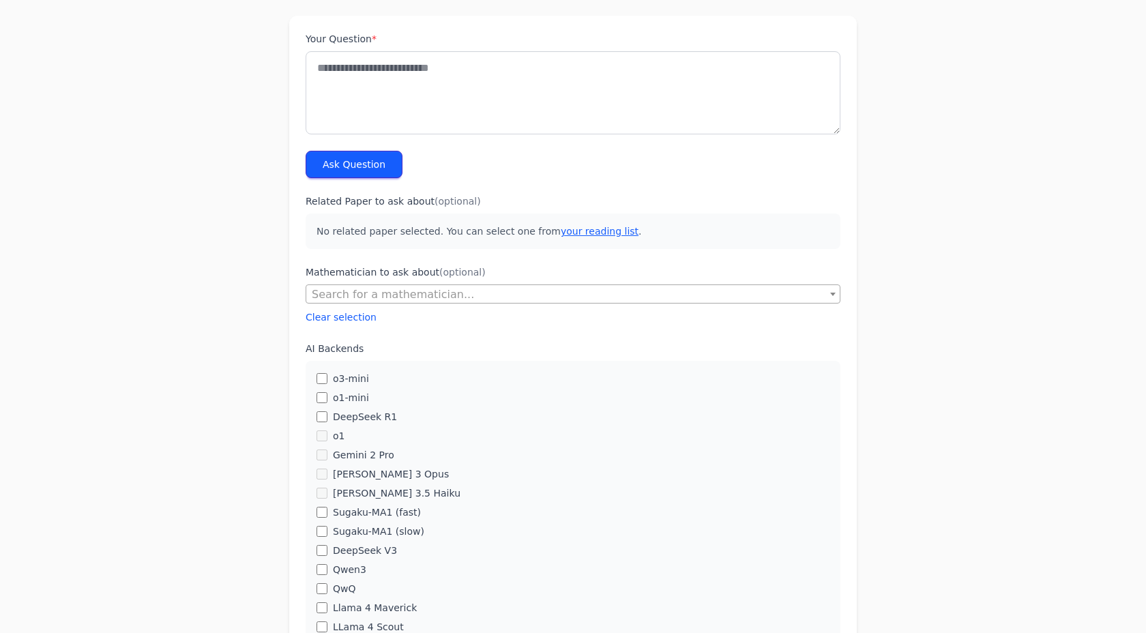
scroll to position [0, 0]
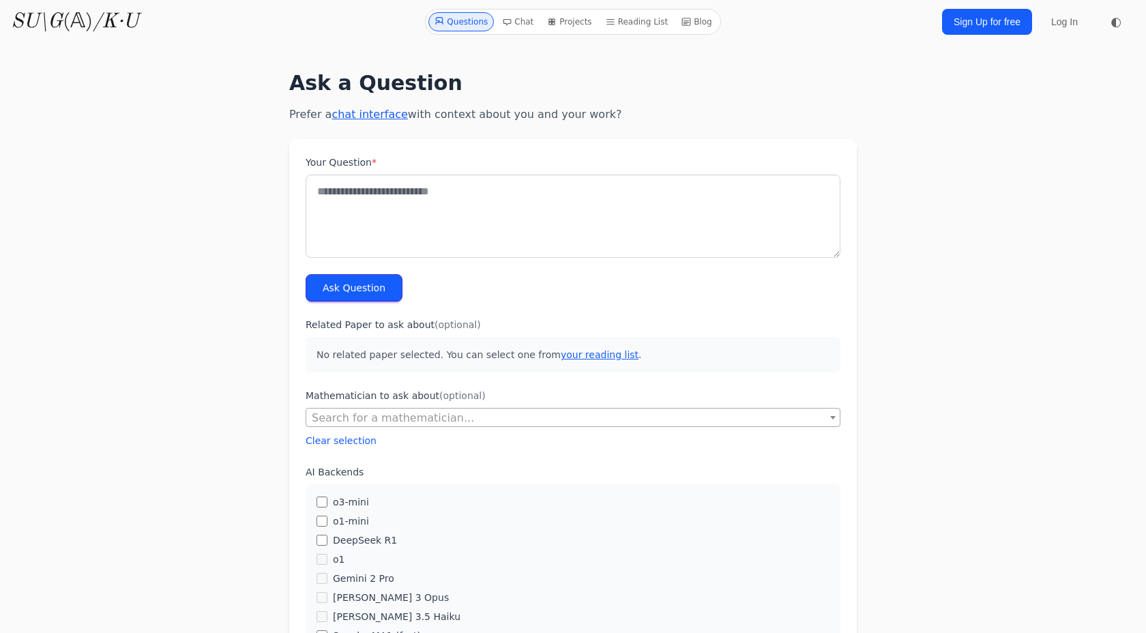
click at [98, 20] on icon "/K·U" at bounding box center [116, 22] width 46 height 20
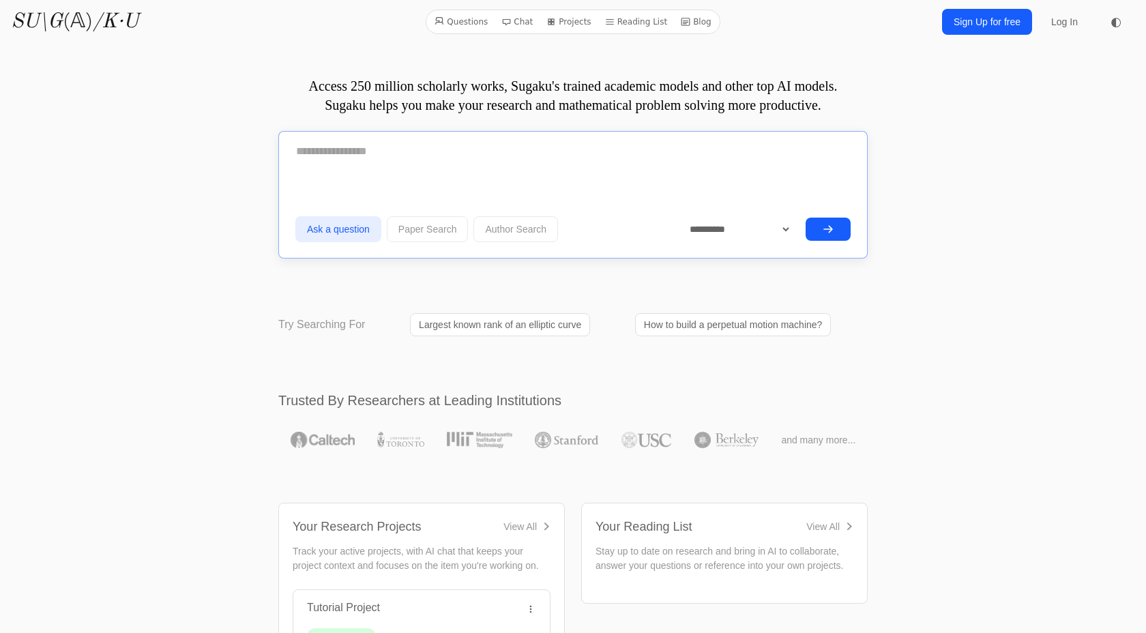
click at [373, 140] on textarea at bounding box center [572, 151] width 555 height 34
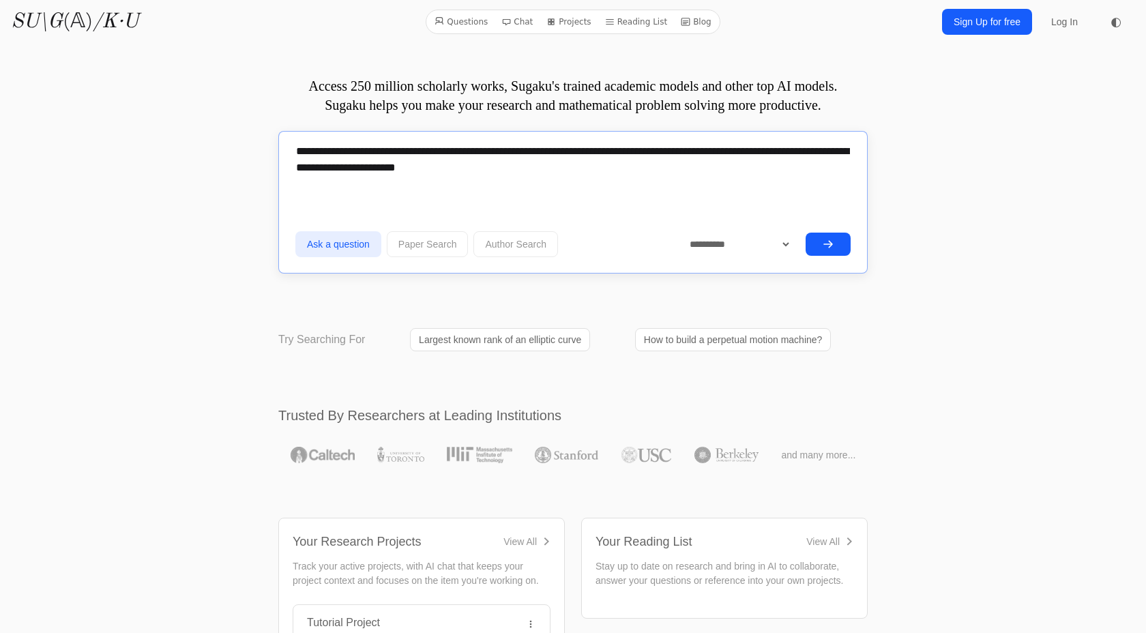
drag, startPoint x: 549, startPoint y: 167, endPoint x: 452, endPoint y: 167, distance: 96.9
click at [452, 167] on textarea "**********" at bounding box center [572, 158] width 555 height 49
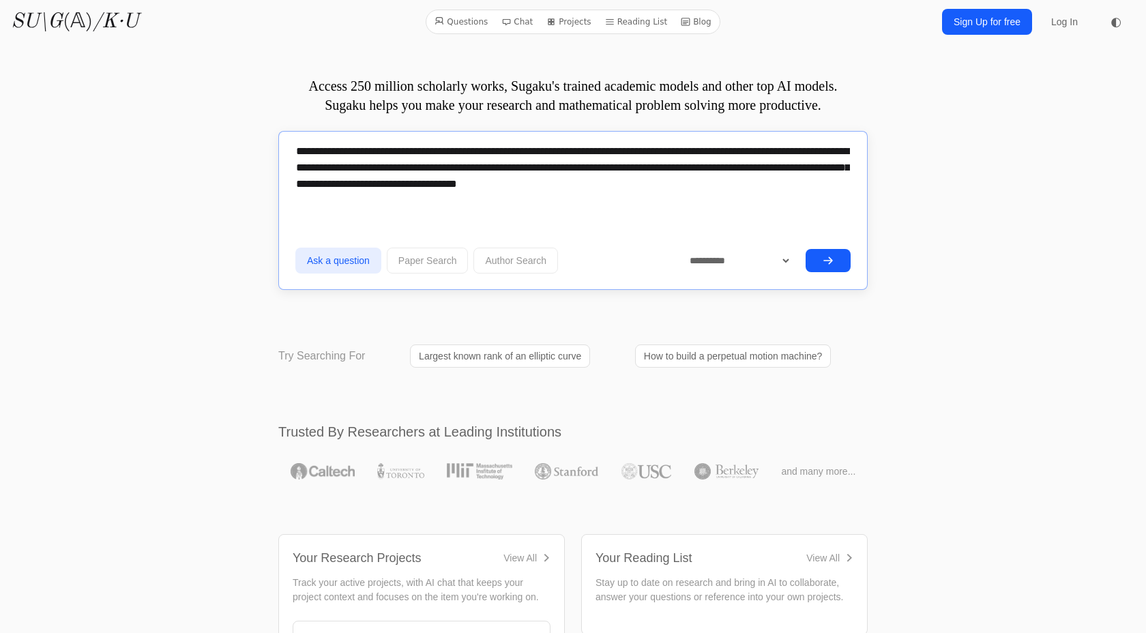
click at [324, 152] on textarea "**********" at bounding box center [572, 166] width 555 height 65
click at [774, 183] on textarea "**********" at bounding box center [572, 166] width 555 height 65
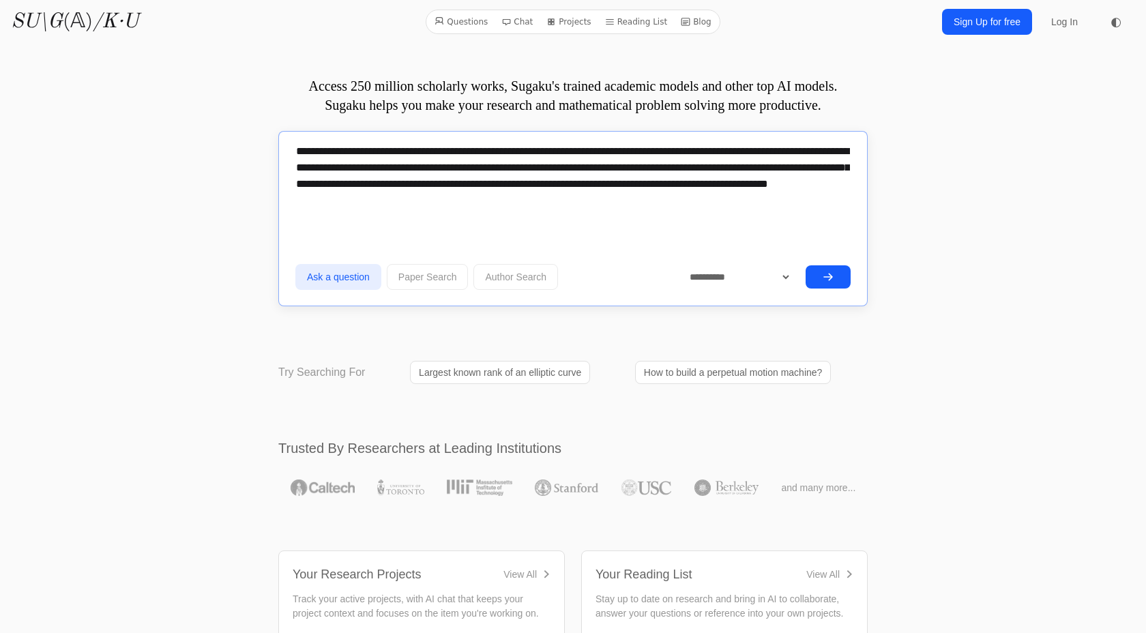
click at [617, 189] on textarea "**********" at bounding box center [572, 175] width 555 height 82
click at [632, 199] on textarea "**********" at bounding box center [572, 175] width 555 height 82
type textarea "**********"
click at [830, 276] on icon "submit" at bounding box center [828, 277] width 8 height 6
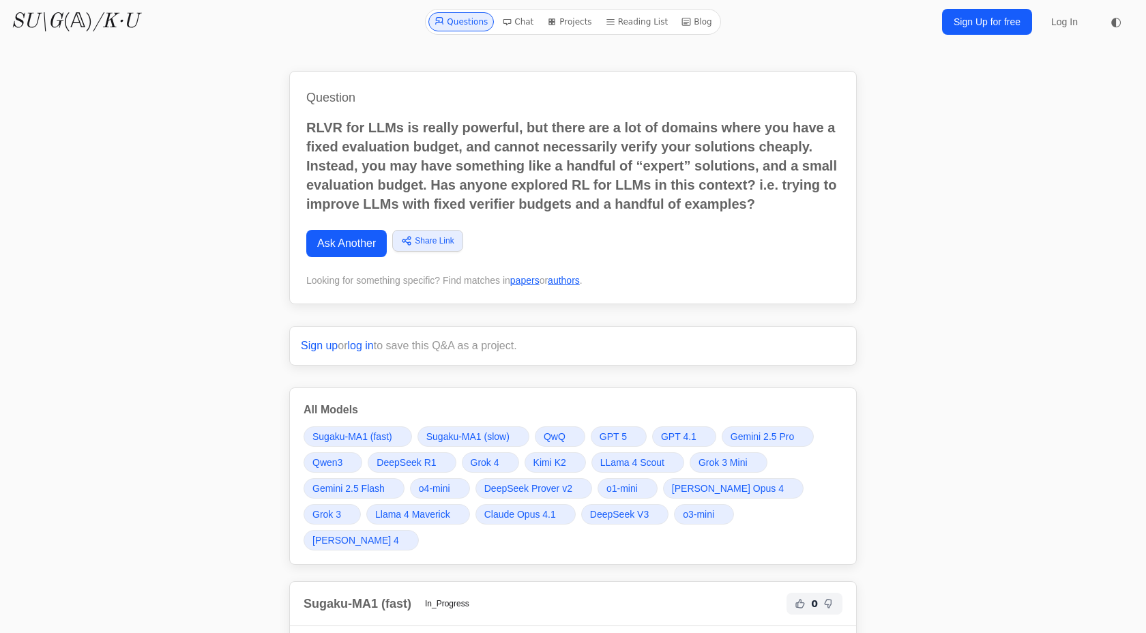
click at [701, 23] on link "Blog" at bounding box center [697, 21] width 42 height 19
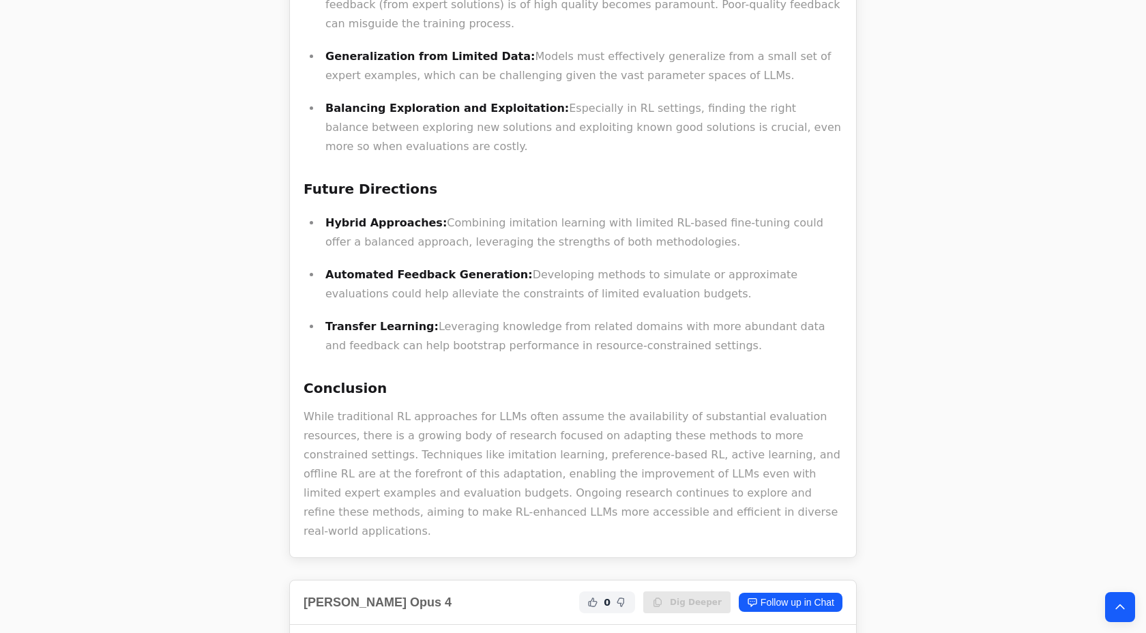
scroll to position [35762, 0]
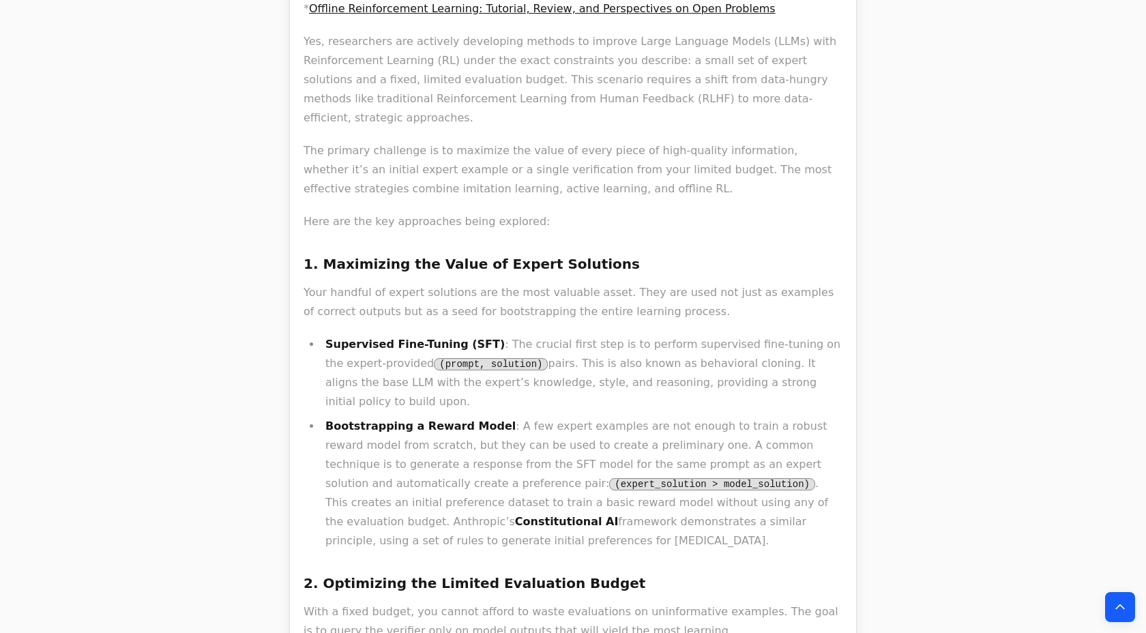
scroll to position [815, 0]
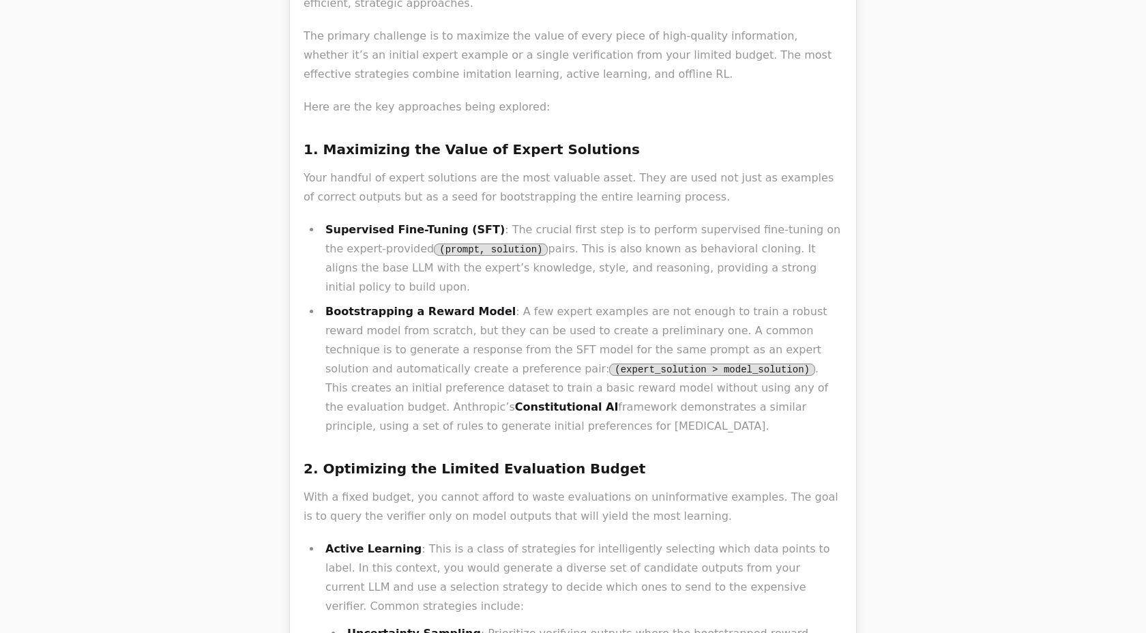
click at [616, 302] on li "Bootstrapping a Reward Model : A few expert examples are not enough to train a …" at bounding box center [581, 369] width 521 height 134
click at [647, 308] on li "Bootstrapping a Reward Model : A few expert examples are not enough to train a …" at bounding box center [581, 369] width 521 height 134
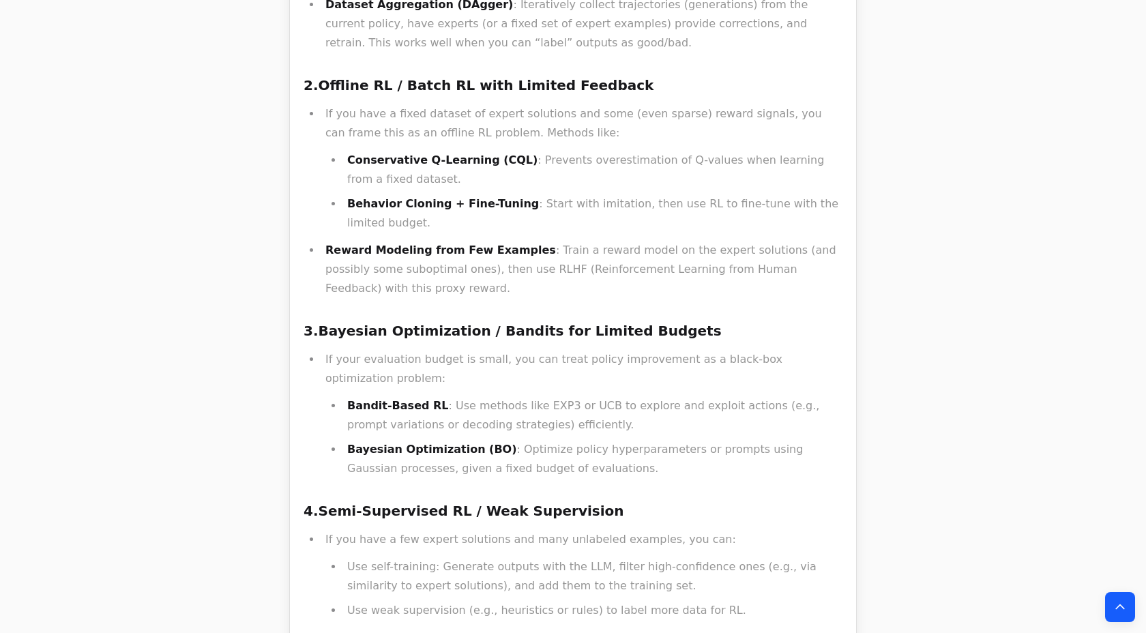
scroll to position [39873, 0]
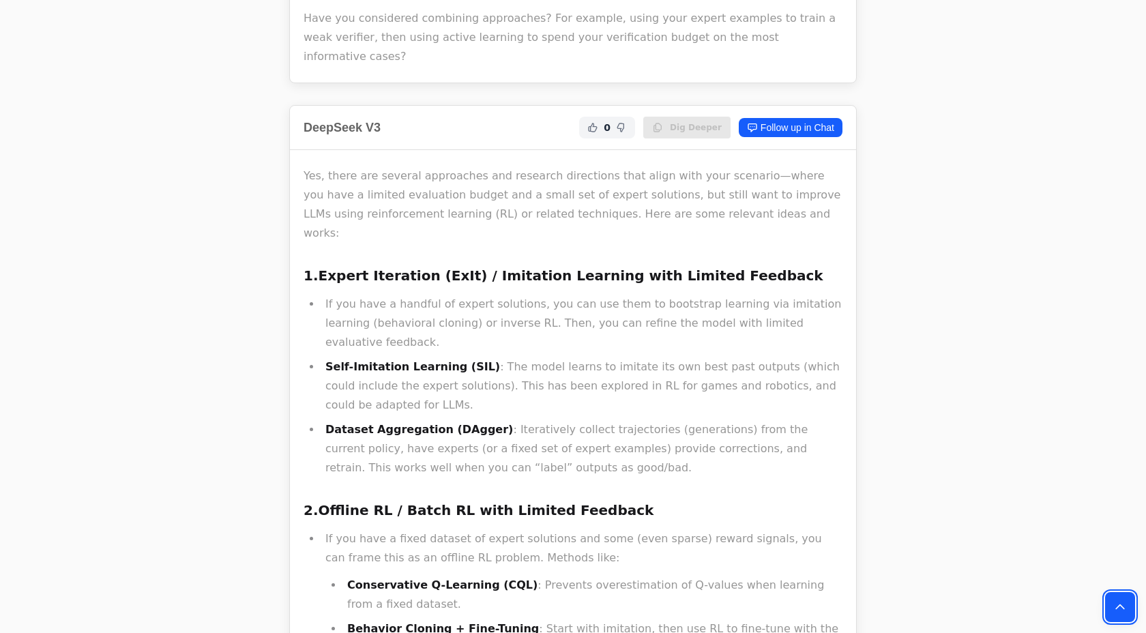
click at [1114, 602] on icon "Back to top" at bounding box center [1120, 607] width 14 height 14
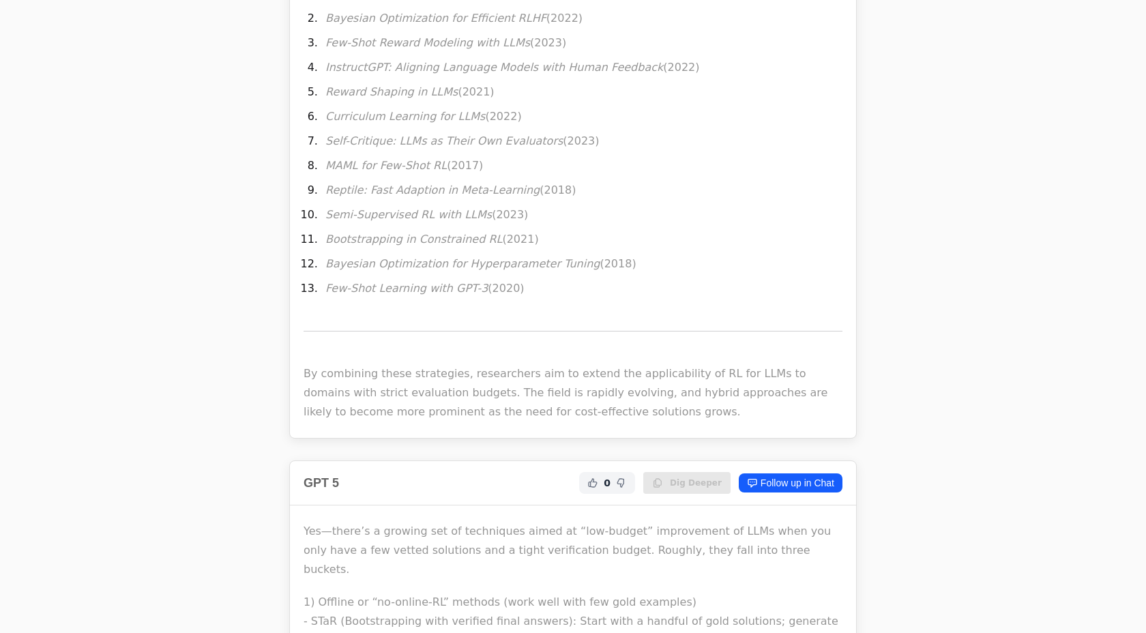
scroll to position [5811, 0]
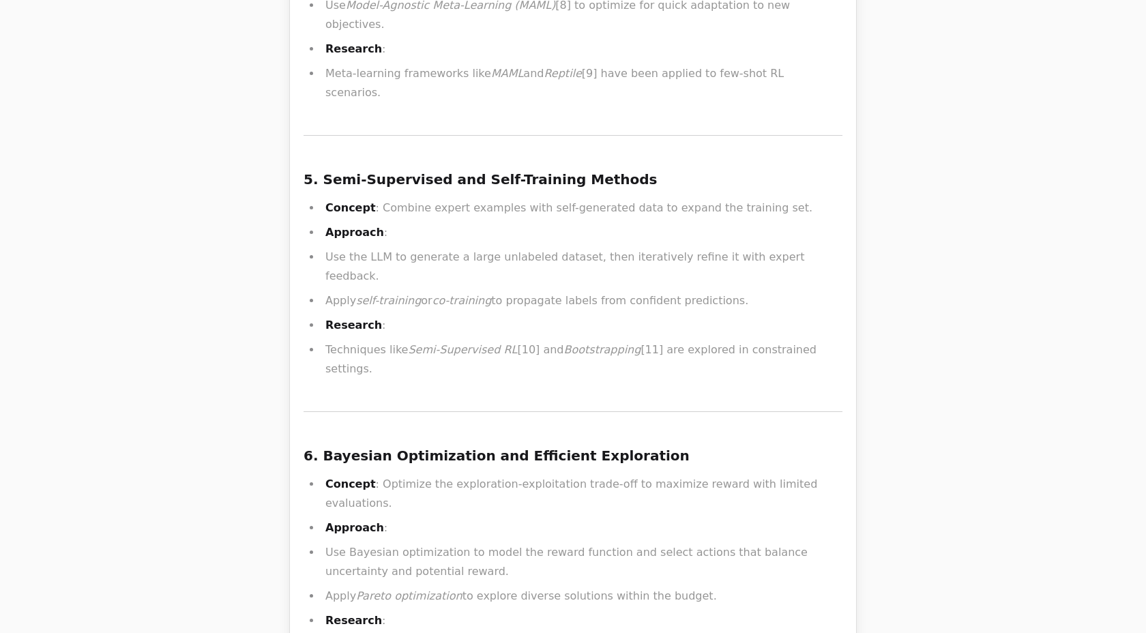
click at [464, 259] on div "Yes, the problem of improving LLMs with limited evaluation budgets and a small …" at bounding box center [573, 310] width 539 height 3233
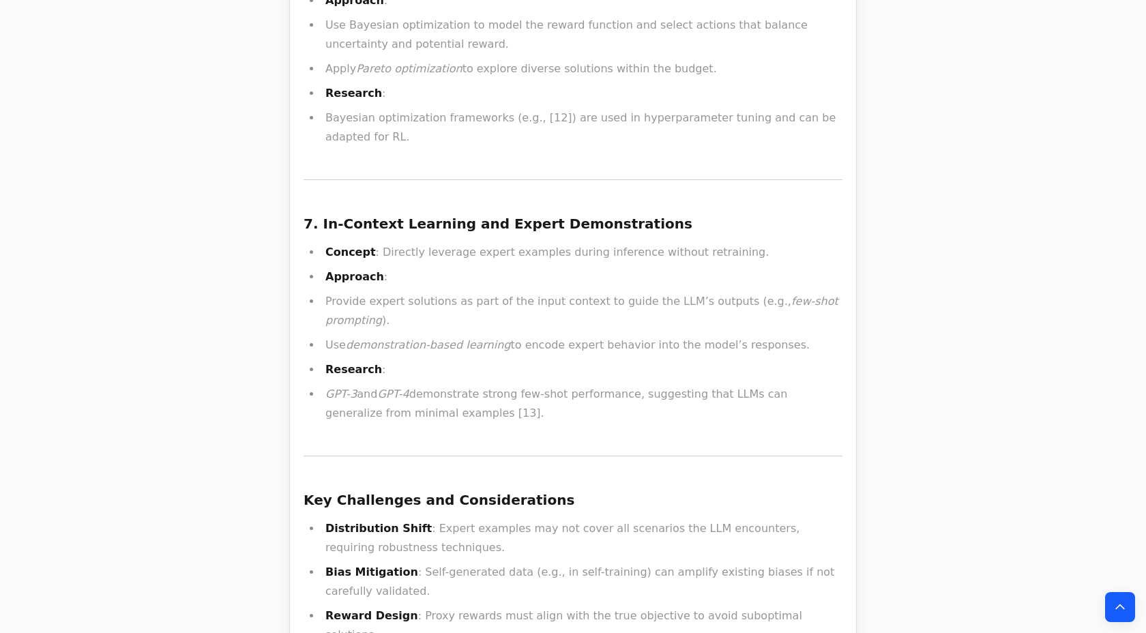
scroll to position [6417, 0]
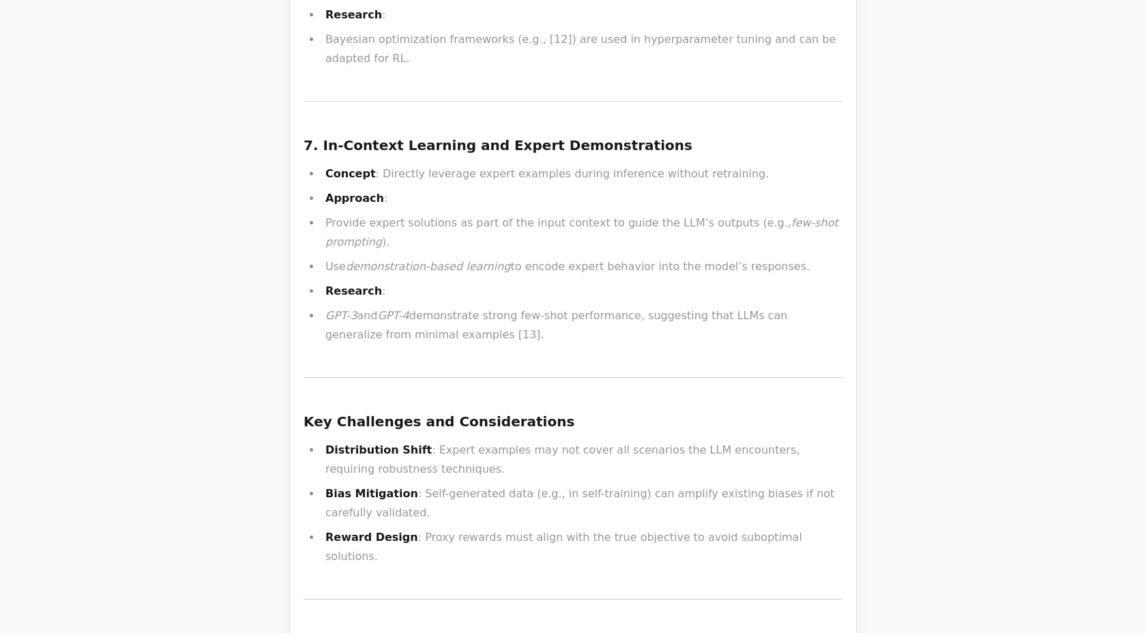
click at [1107, 603] on button "Back to top" at bounding box center [1120, 607] width 30 height 30
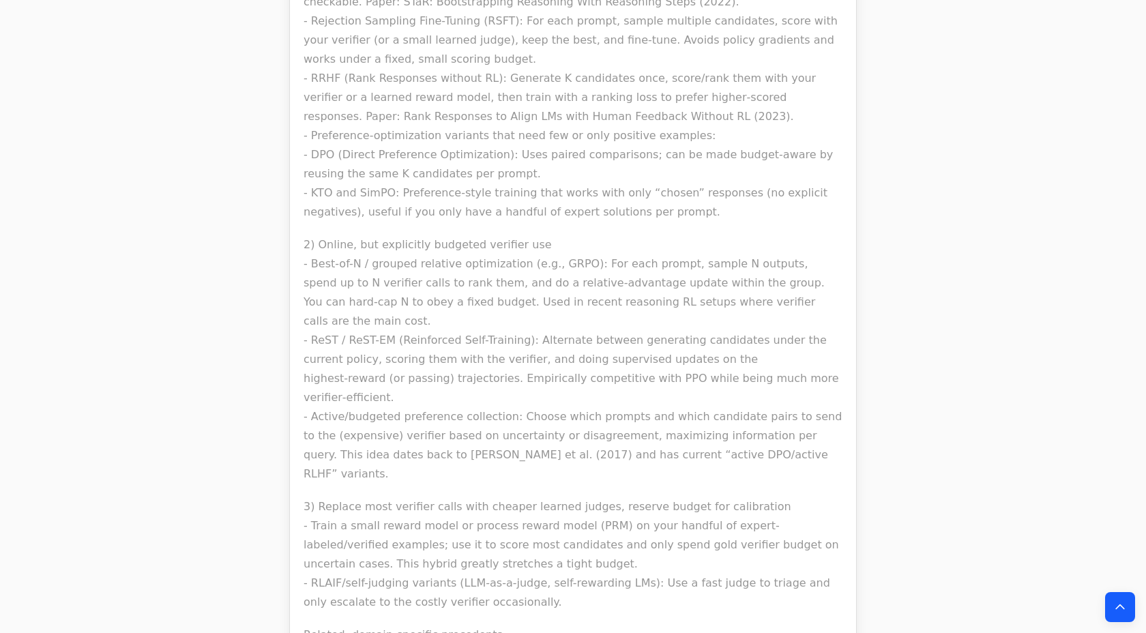
scroll to position [7838, 0]
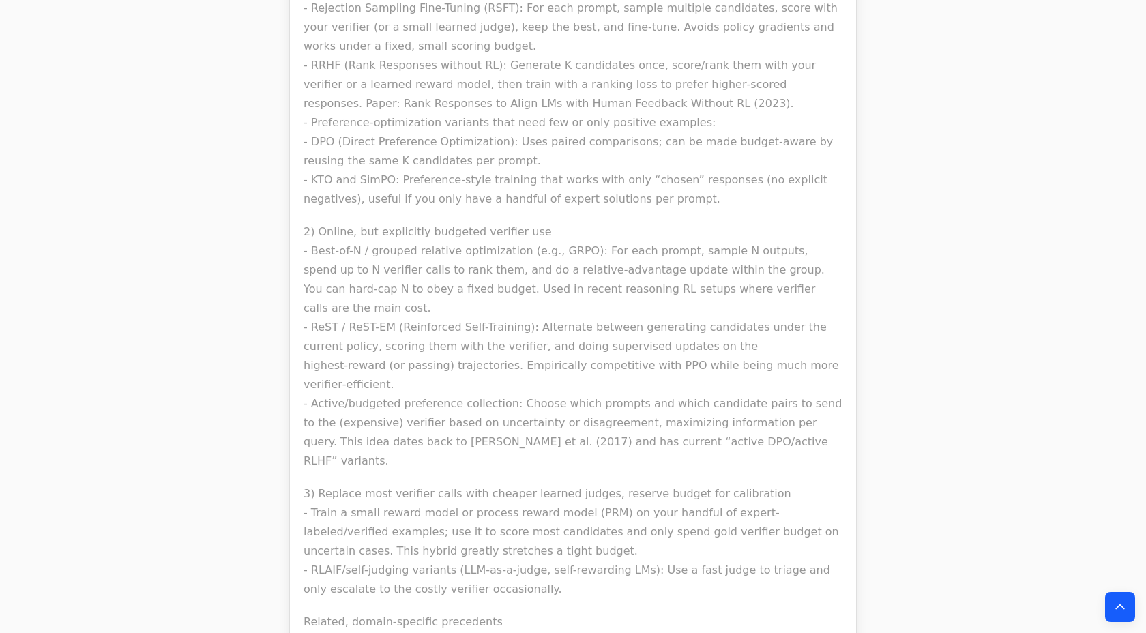
drag, startPoint x: 574, startPoint y: 418, endPoint x: 390, endPoint y: 413, distance: 183.6
copy p "Reinforced Self-Training with verifiers"
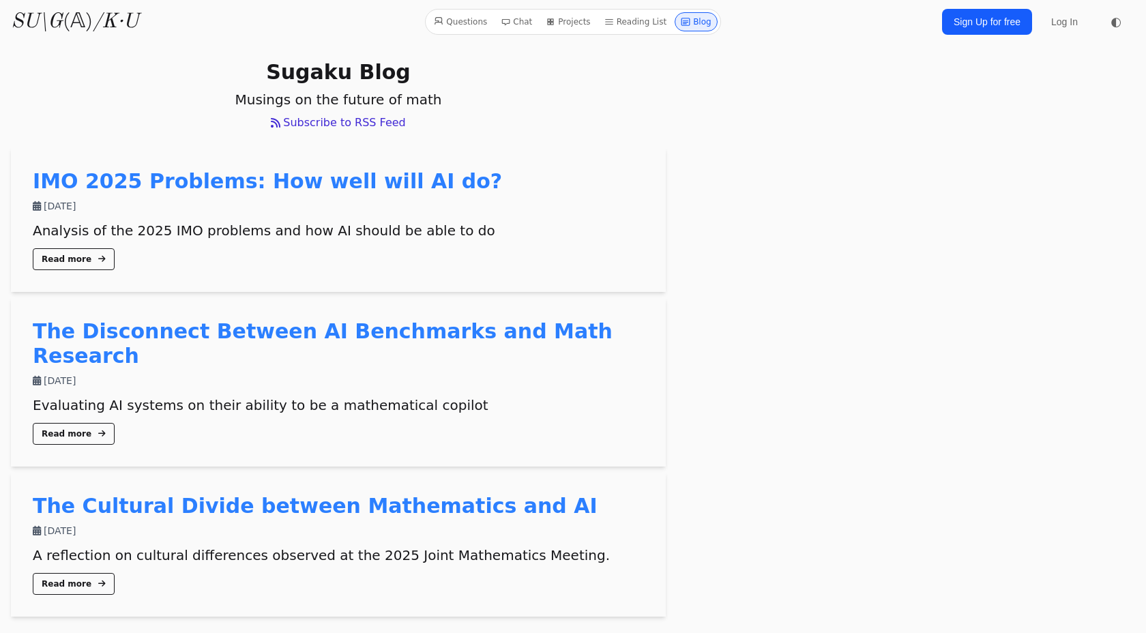
click at [358, 184] on link "IMO 2025 Problems: How well will AI do?" at bounding box center [267, 181] width 469 height 24
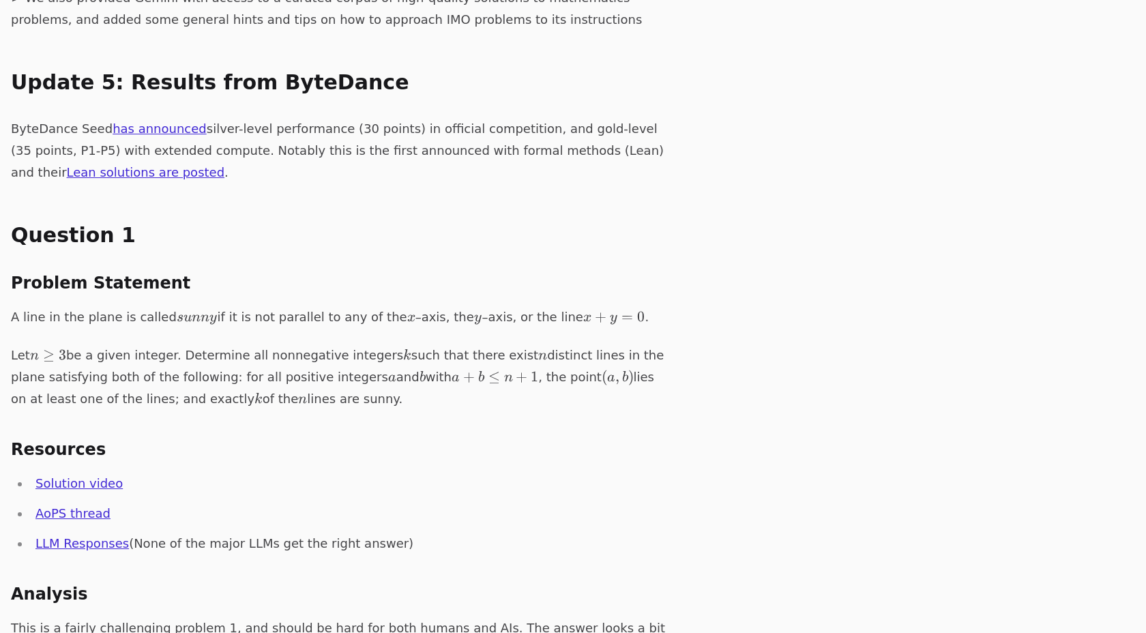
scroll to position [2062, 0]
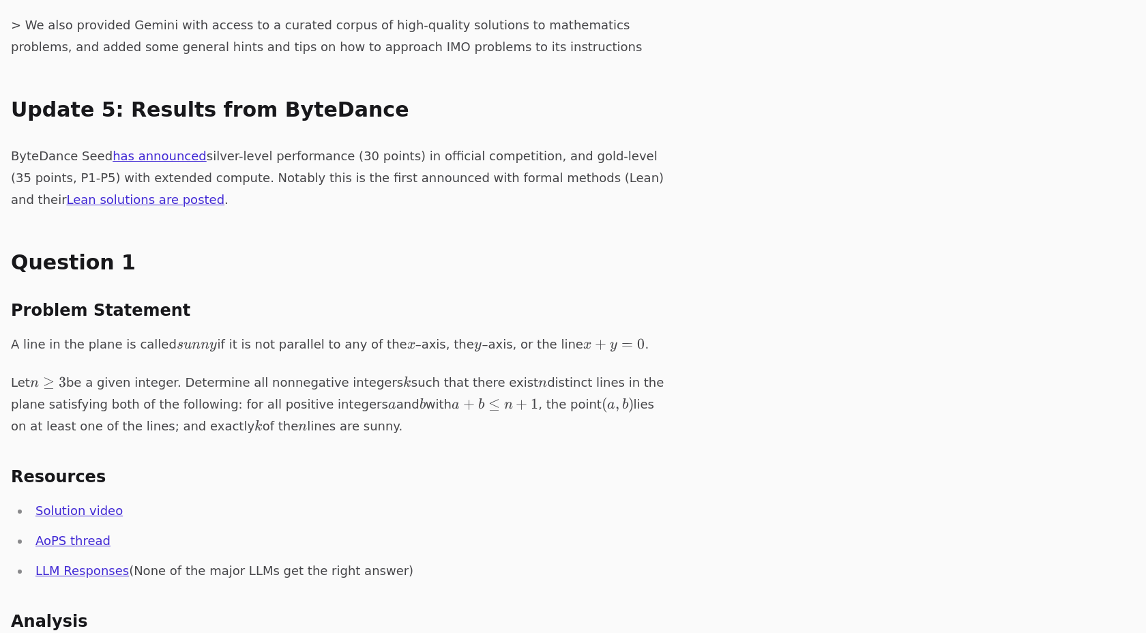
click at [300, 334] on p "A line in the plane is called s u n n y sunny s u nn y if it is not parallel to…" at bounding box center [338, 345] width 655 height 22
click at [300, 372] on p "Let n ≥ 3 n\ge3 n ≥ 3 be a given integer. Determine all nonnegative integers k …" at bounding box center [338, 404] width 655 height 65
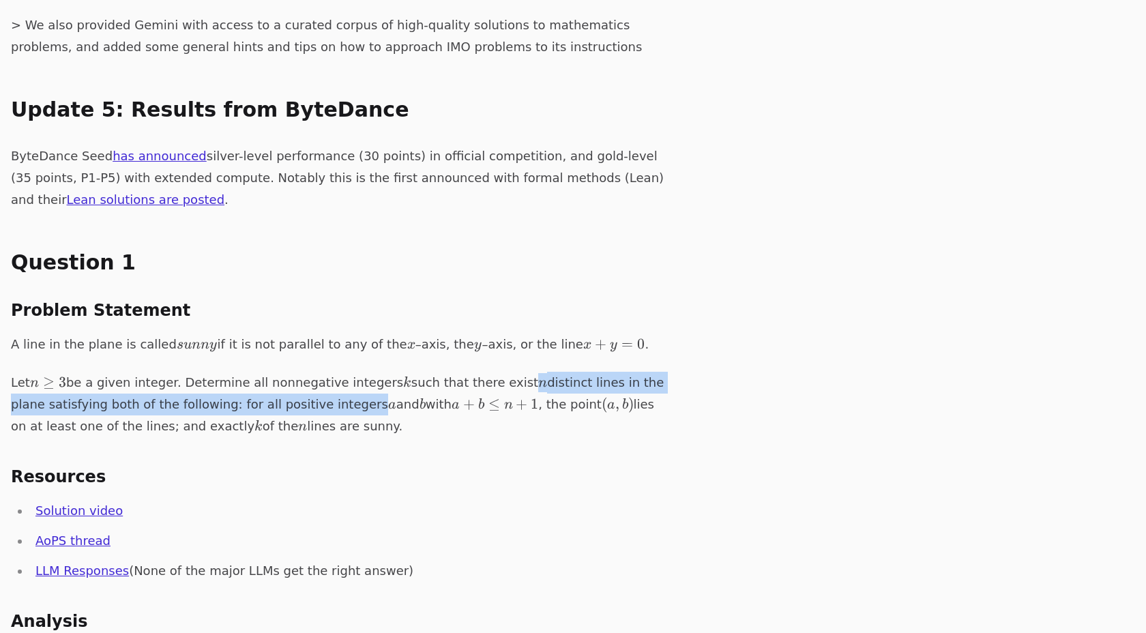
click at [300, 372] on p "Let n ≥ 3 n\ge3 n ≥ 3 be a given integer. Determine all nonnegative integers k …" at bounding box center [338, 404] width 655 height 65
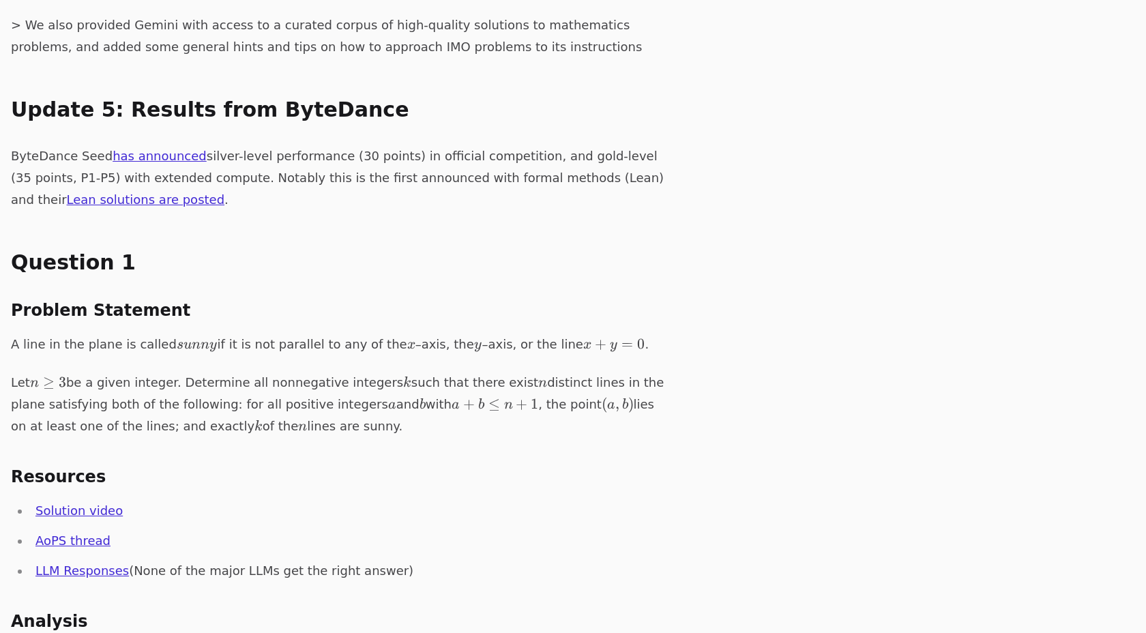
click at [289, 372] on p "Let n ≥ 3 n\ge3 n ≥ 3 be a given integer. Determine all nonnegative integers k …" at bounding box center [338, 404] width 655 height 65
click at [287, 372] on p "Let n ≥ 3 n\ge3 n ≥ 3 be a given integer. Determine all nonnegative integers k …" at bounding box center [338, 404] width 655 height 65
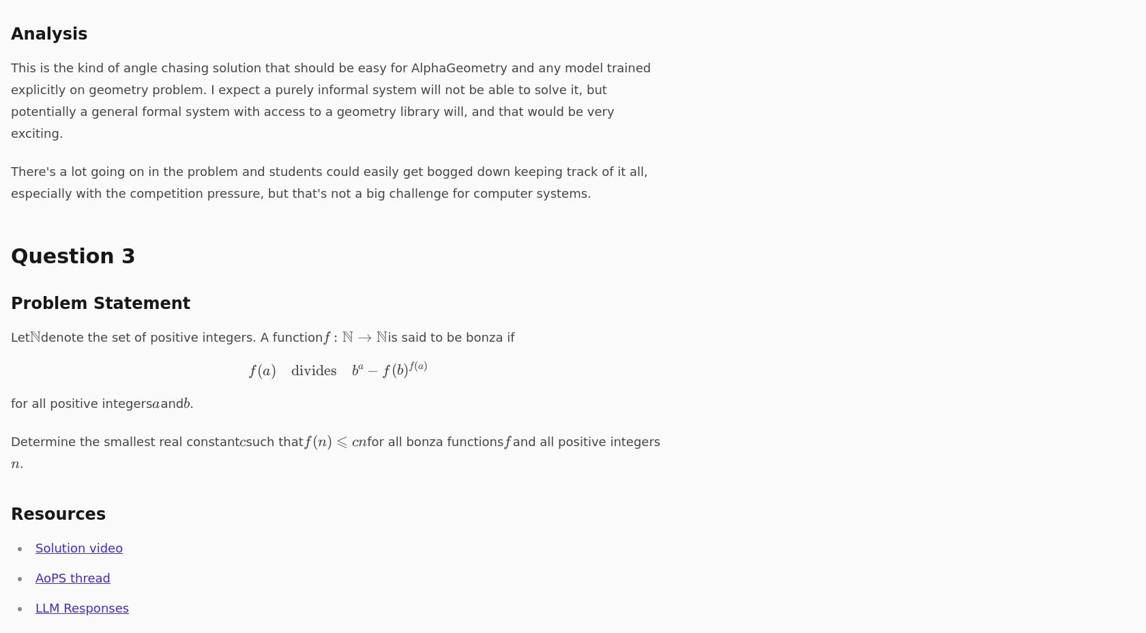
scroll to position [3411, 0]
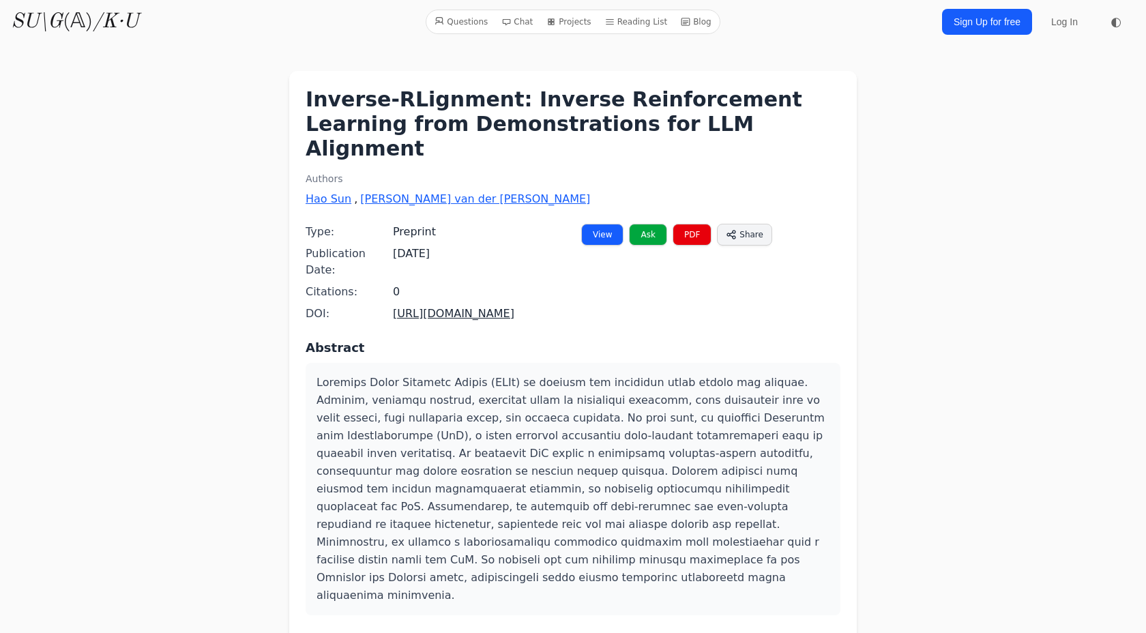
scroll to position [193, 0]
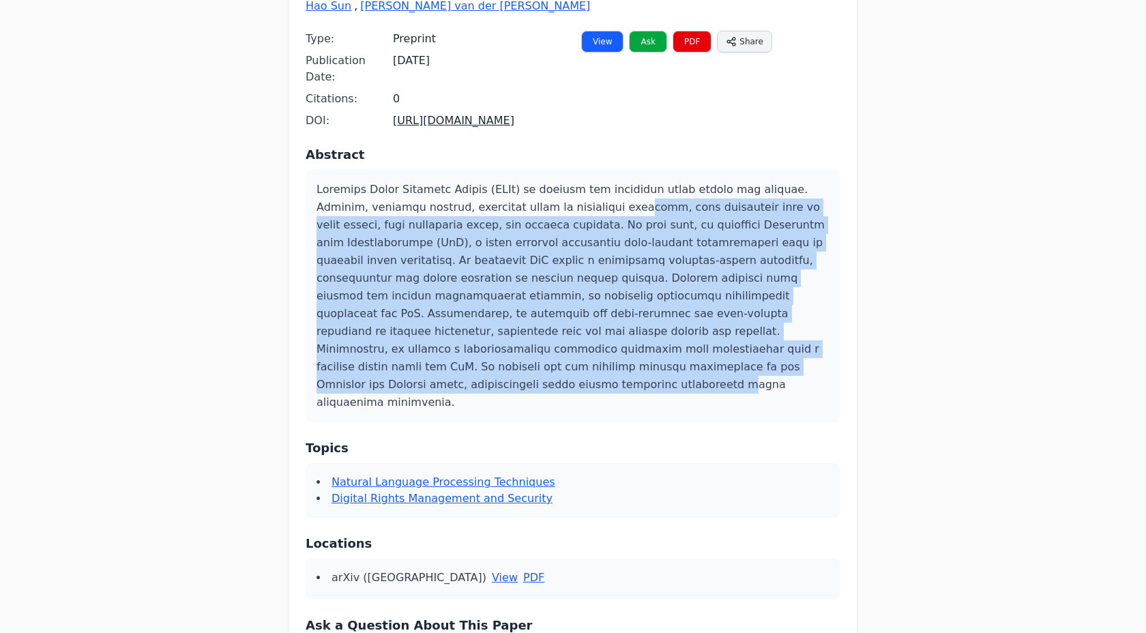
drag, startPoint x: 580, startPoint y: 187, endPoint x: 574, endPoint y: 334, distance: 147.5
click at [574, 334] on p at bounding box center [573, 296] width 513 height 231
click at [586, 308] on p at bounding box center [573, 296] width 513 height 231
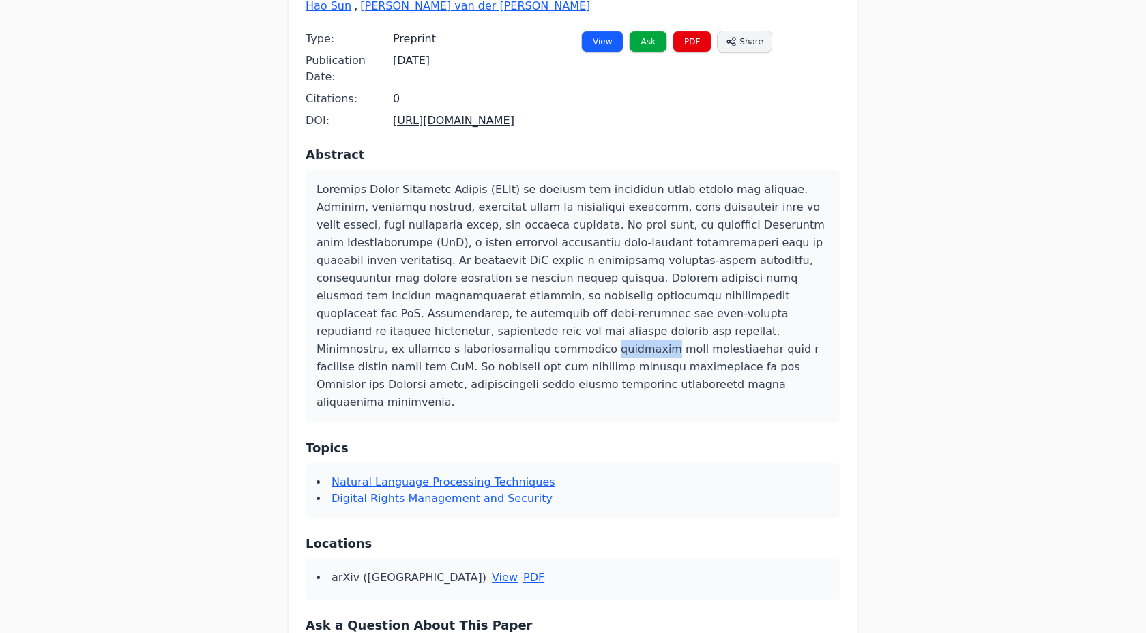
click at [586, 308] on p at bounding box center [573, 296] width 513 height 231
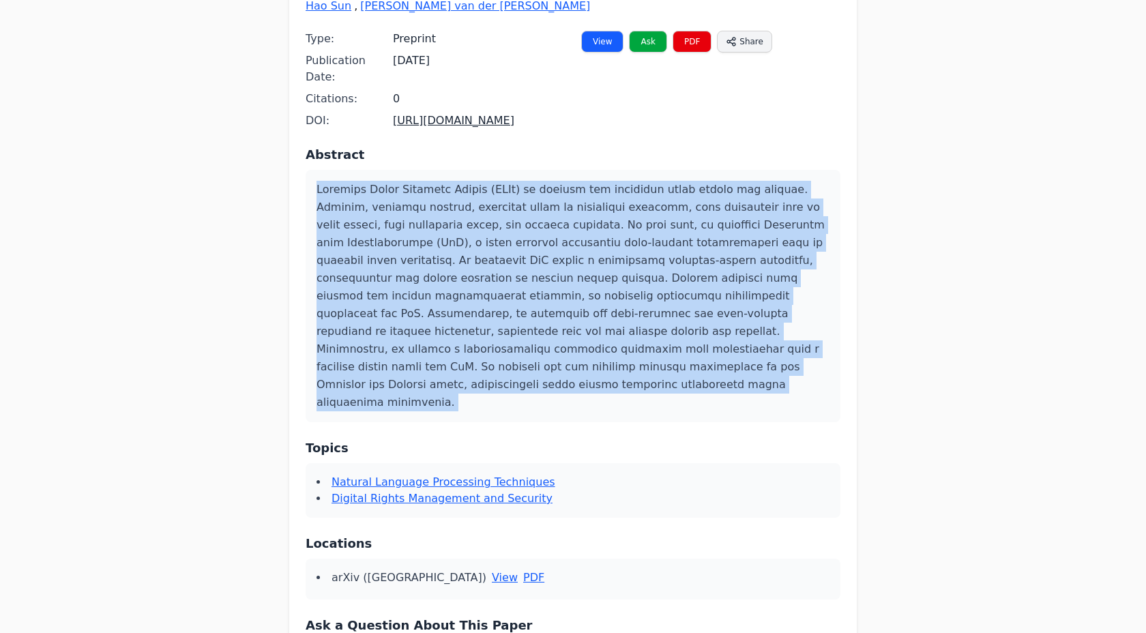
click at [586, 308] on p at bounding box center [573, 296] width 513 height 231
click at [586, 287] on p at bounding box center [573, 296] width 513 height 231
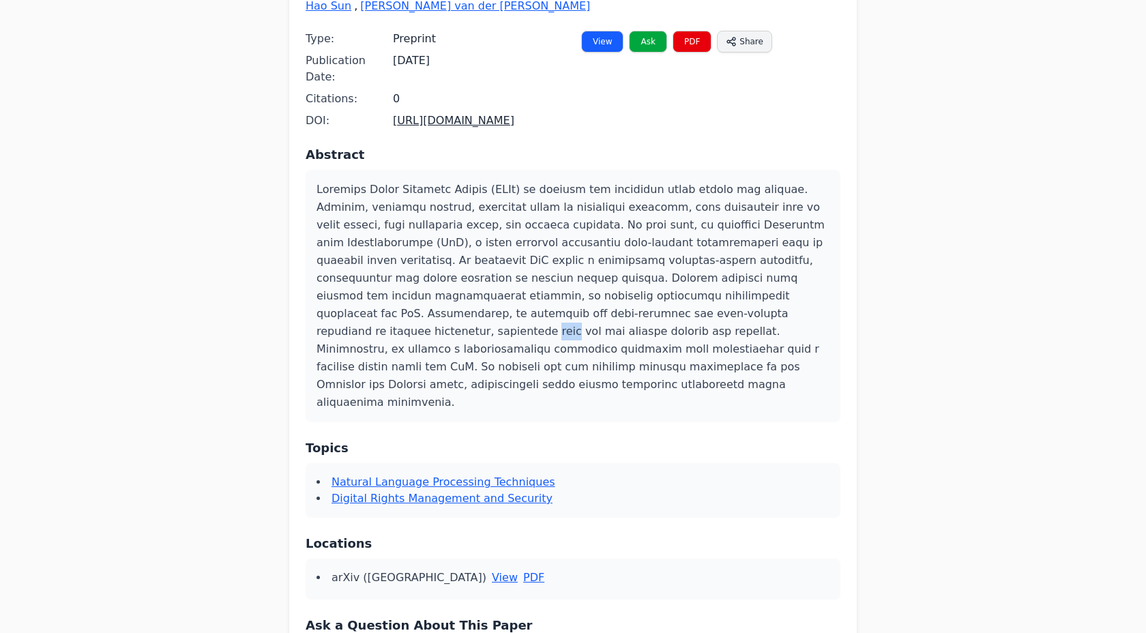
click at [586, 287] on p at bounding box center [573, 296] width 513 height 231
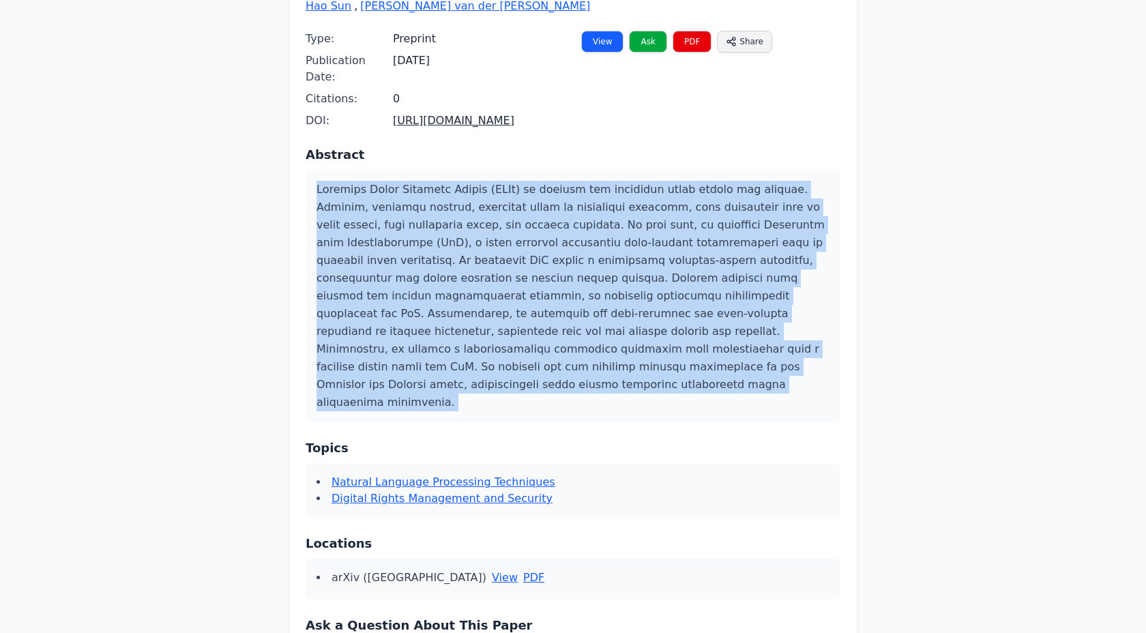
click at [586, 287] on p at bounding box center [573, 296] width 513 height 231
click at [589, 305] on p at bounding box center [573, 296] width 513 height 231
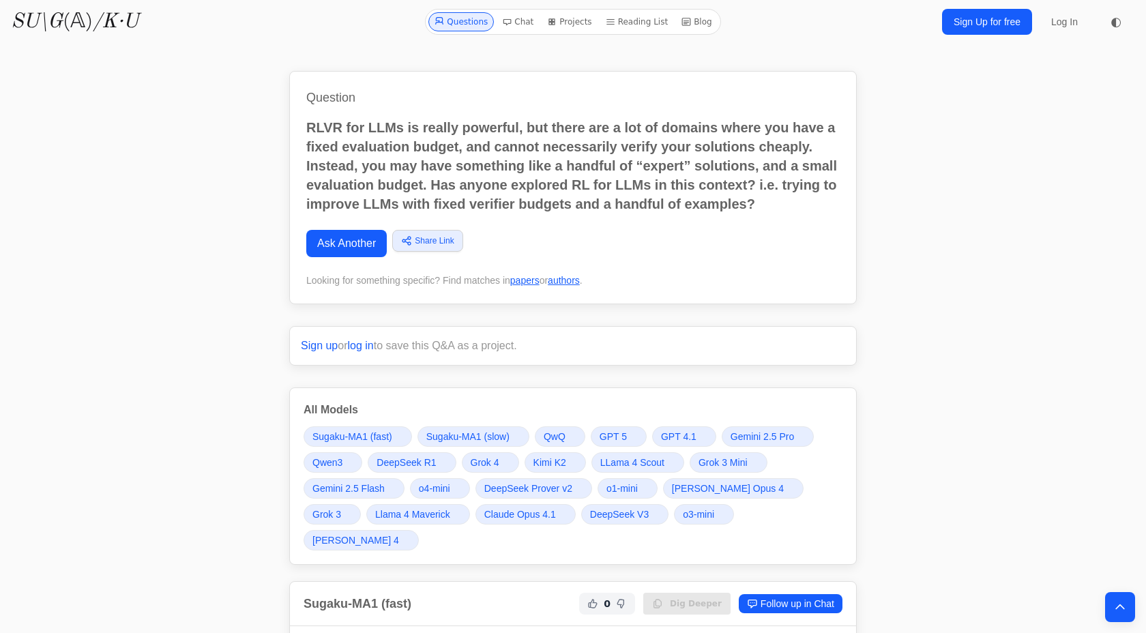
scroll to position [7838, 0]
